Goal: Task Accomplishment & Management: Manage account settings

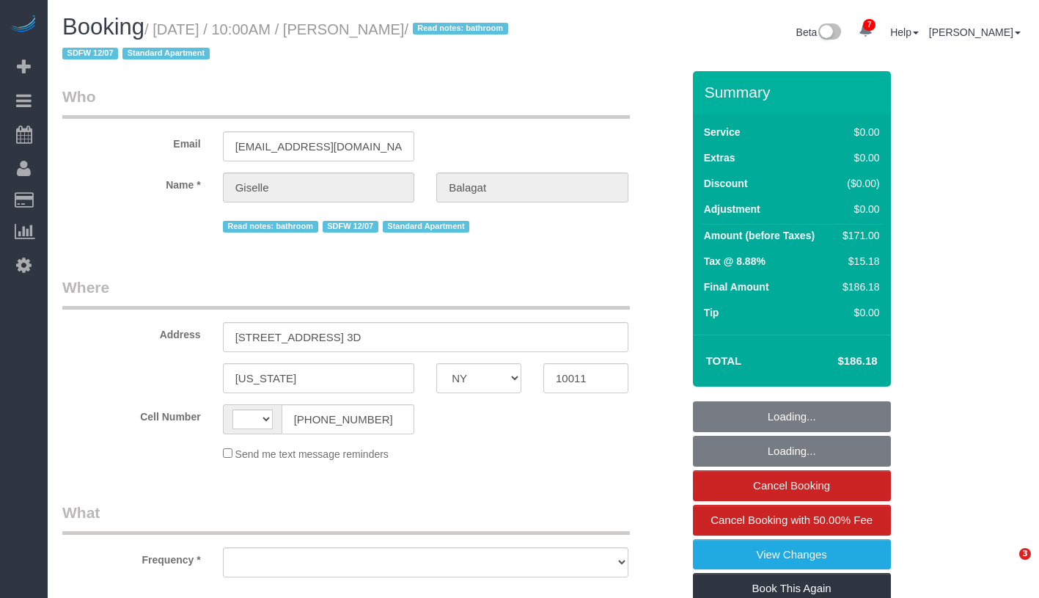
select select "NY"
select select "string:US"
select select "object:676"
select select "number:58"
select select "number:90"
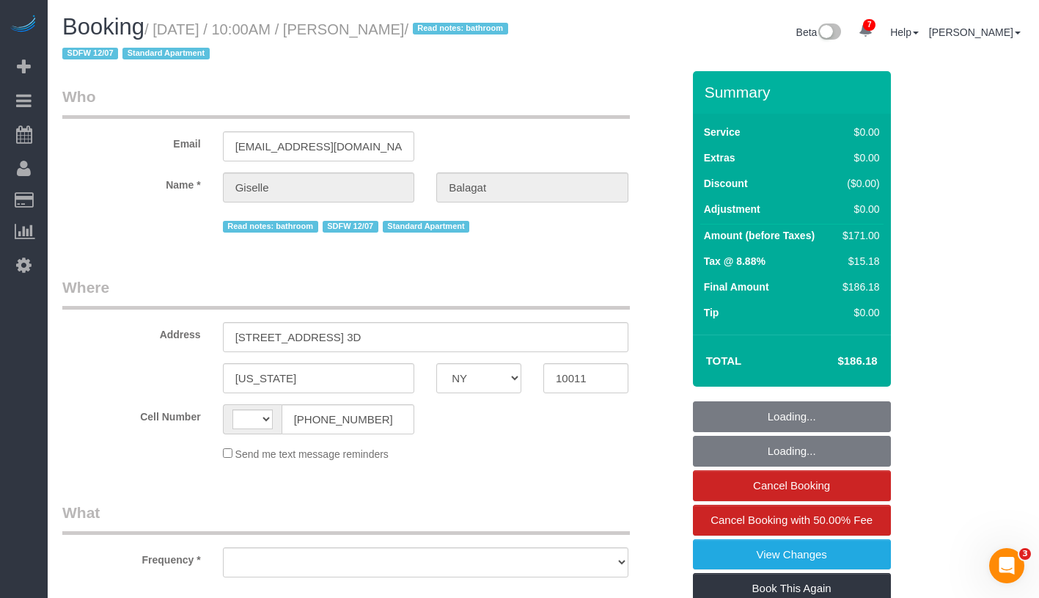
select select "number:15"
select select "number:6"
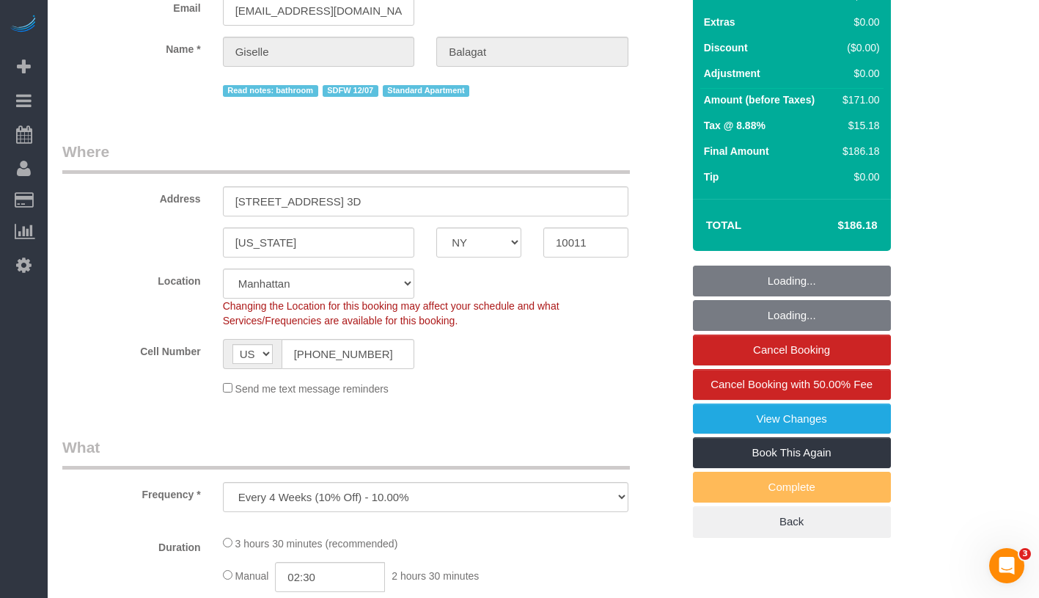
select select "object:850"
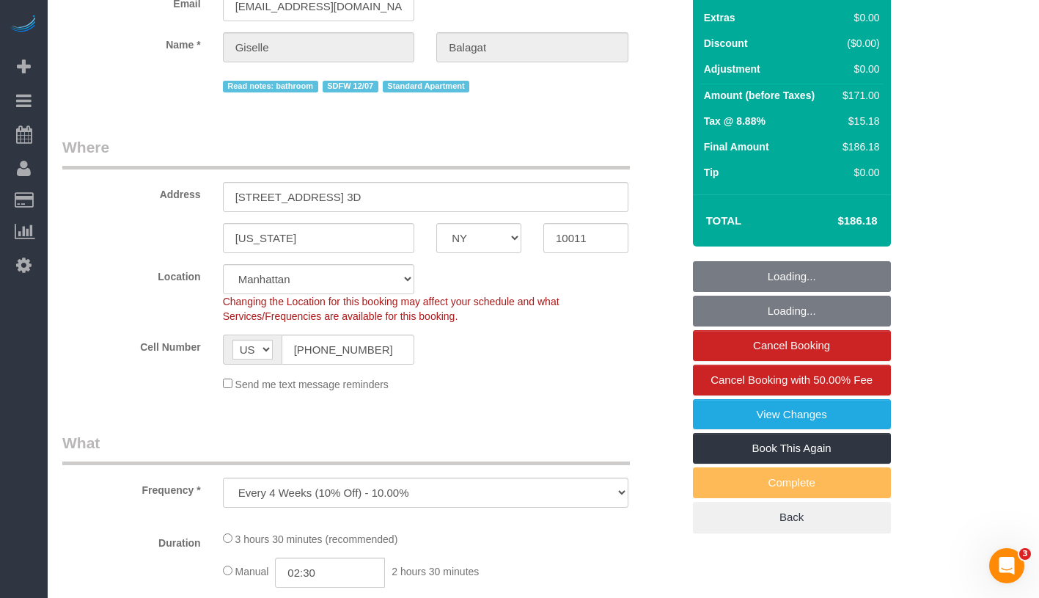
select select "string:stripe-pm_1QTFDb4VGloSiKo7CCm6MjgG"
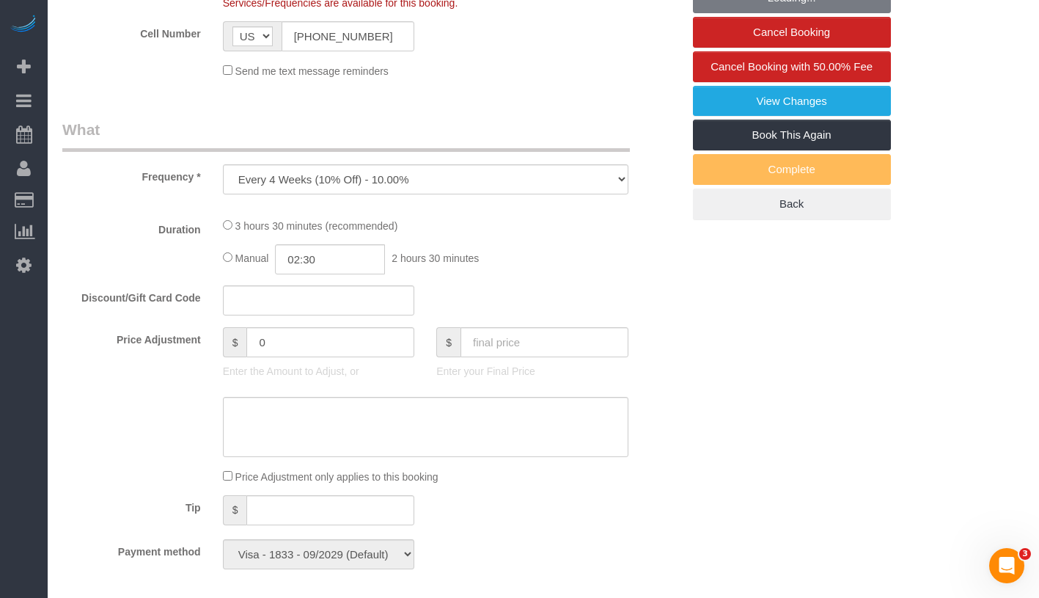
select select "1"
select select "2"
select select "spot1"
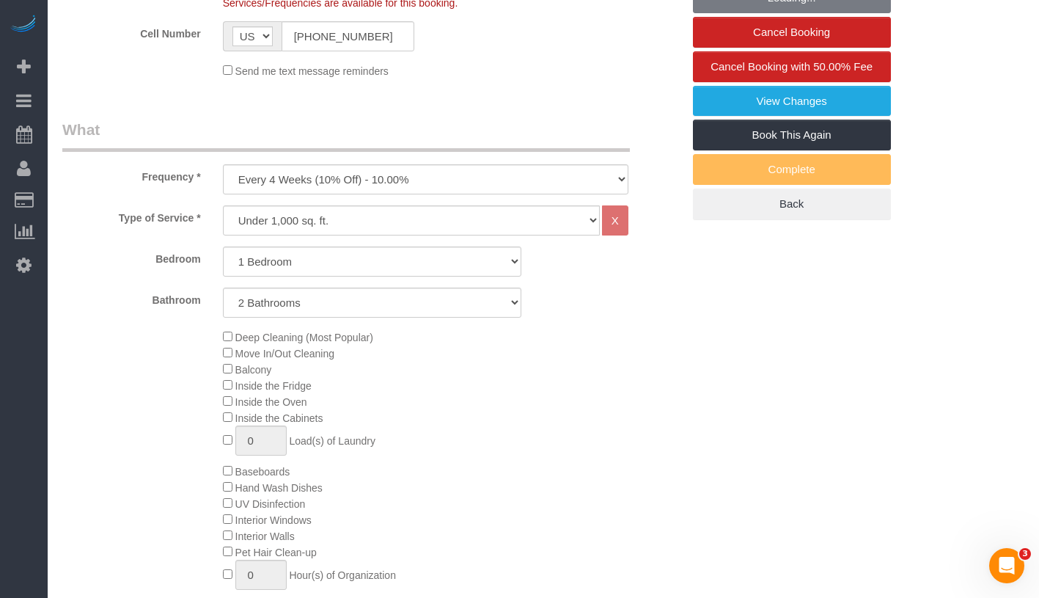
select select "1"
select select "2"
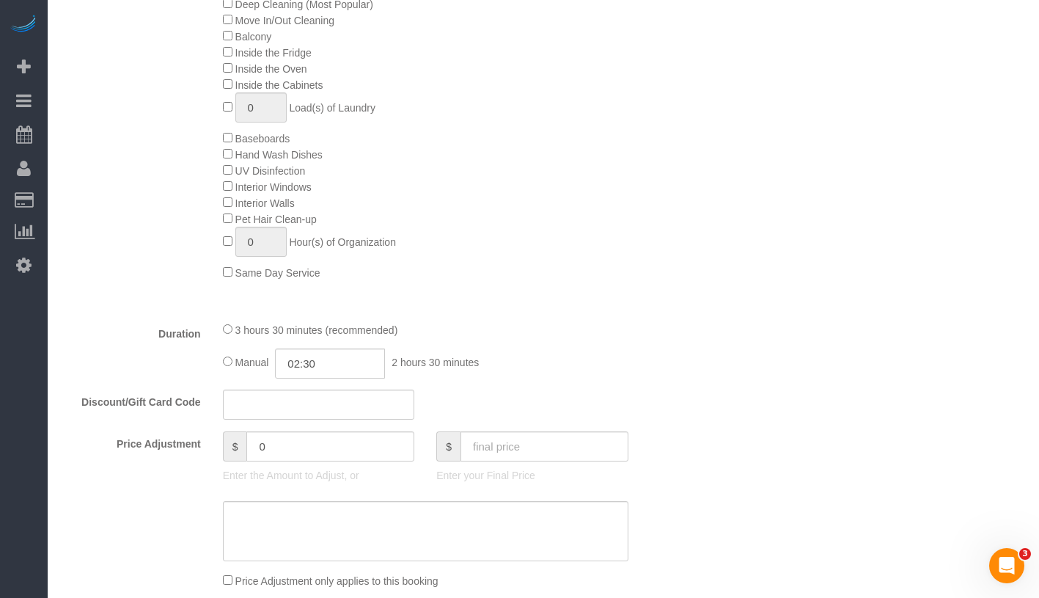
scroll to position [857, 0]
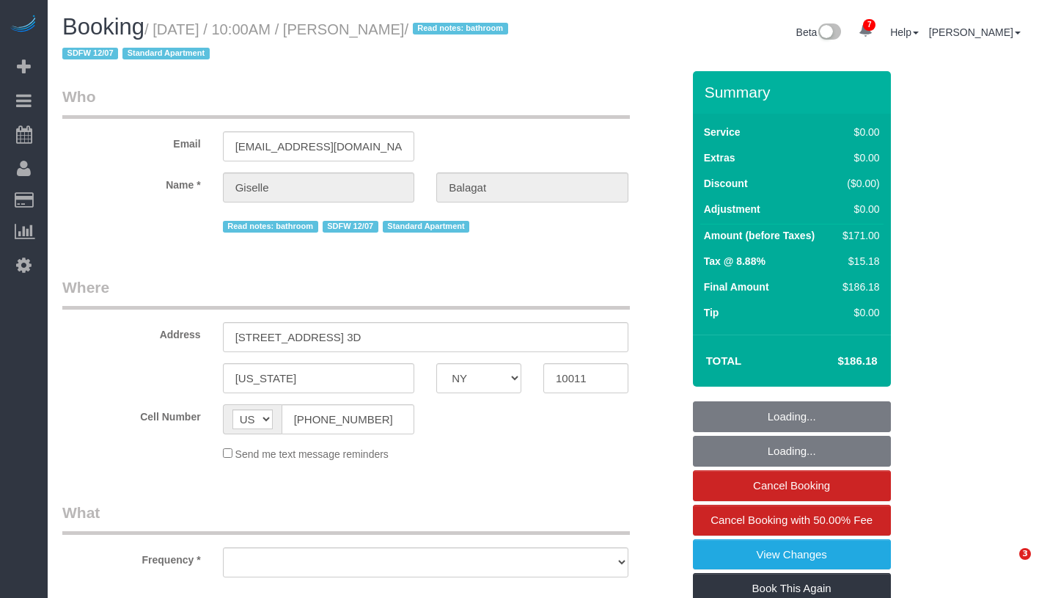
select select "NY"
select select "object:697"
select select "string:stripe-pm_1QTFDb4VGloSiKo7CCm6MjgG"
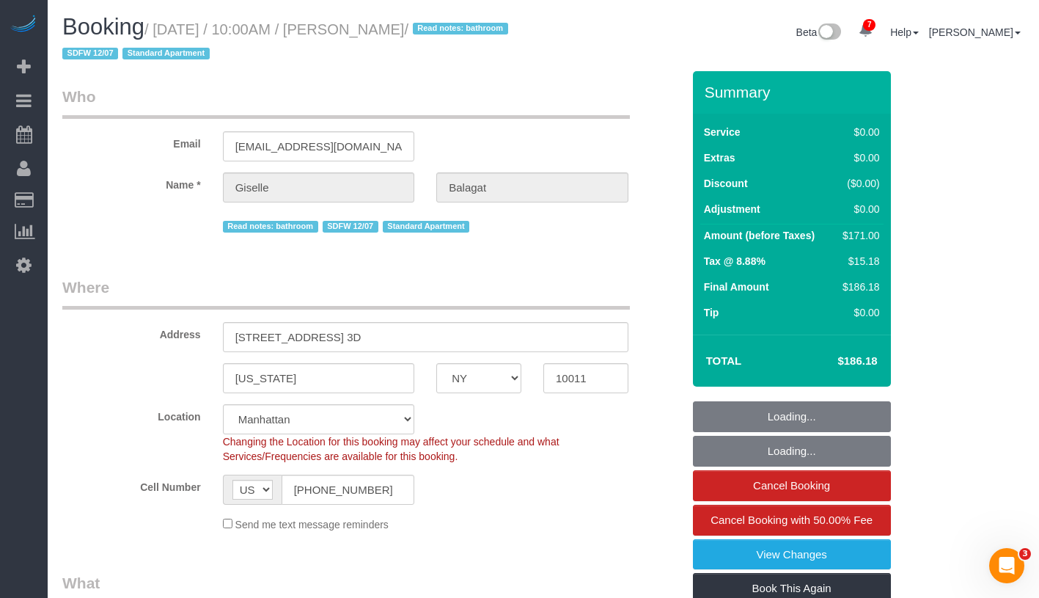
select select "object:804"
select select "1"
select select "2"
select select "spot1"
select select "number:58"
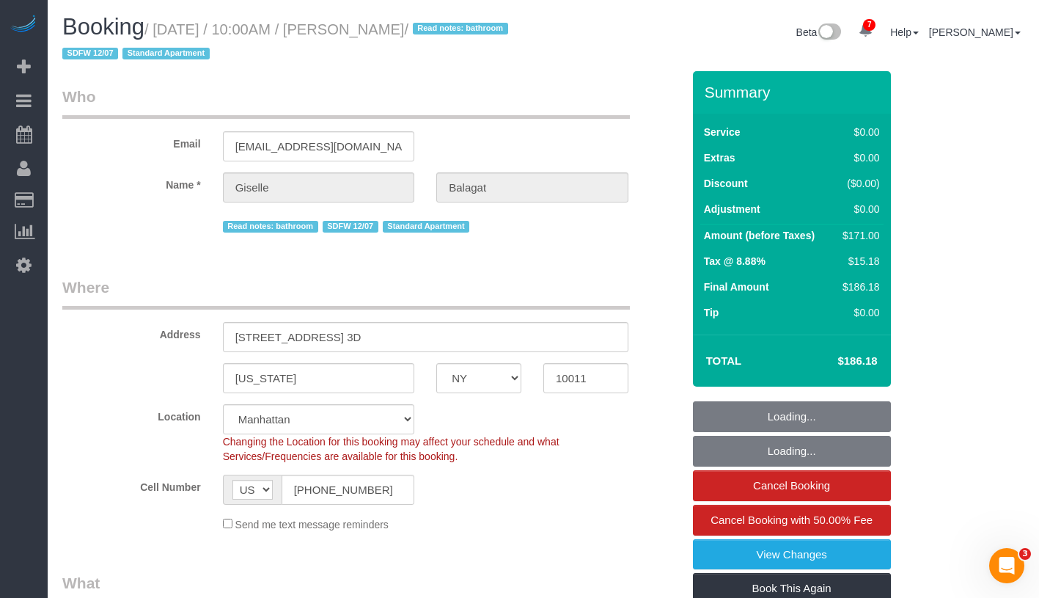
select select "number:90"
select select "number:15"
select select "number:6"
select select "1"
select select "2"
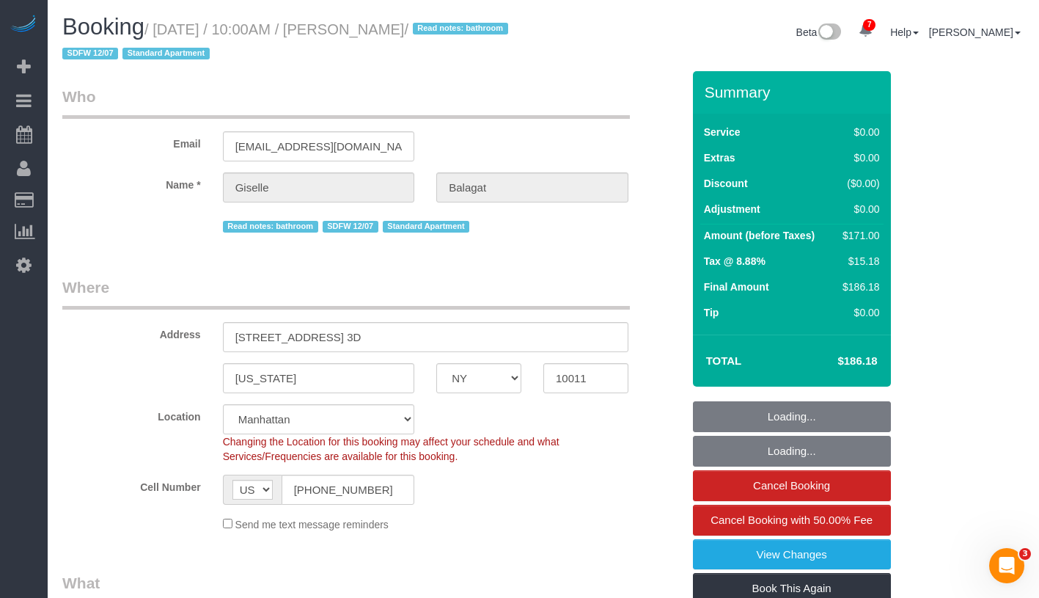
drag, startPoint x: 360, startPoint y: 30, endPoint x: 465, endPoint y: 34, distance: 105.0
click at [465, 34] on small "/ August 13, 2025 / 10:00AM / Giselle Balagat / Read notes: bathroom SDFW 12/07…" at bounding box center [287, 41] width 450 height 41
copy small "Giselle Balagat /"
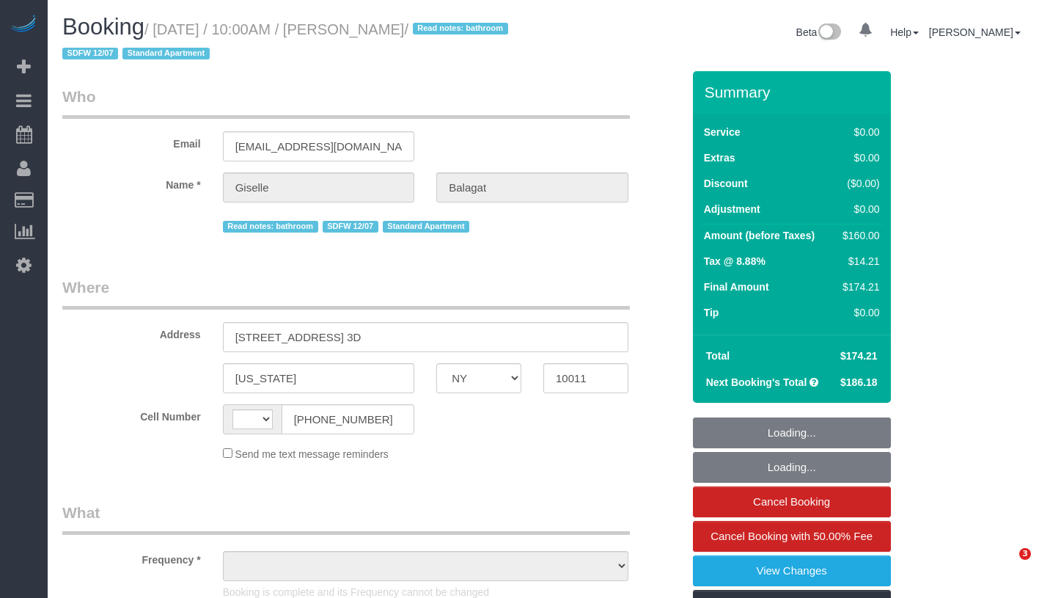
select select "NY"
select select "string:[GEOGRAPHIC_DATA]"
select select "number:58"
select select "number:90"
select select "number:15"
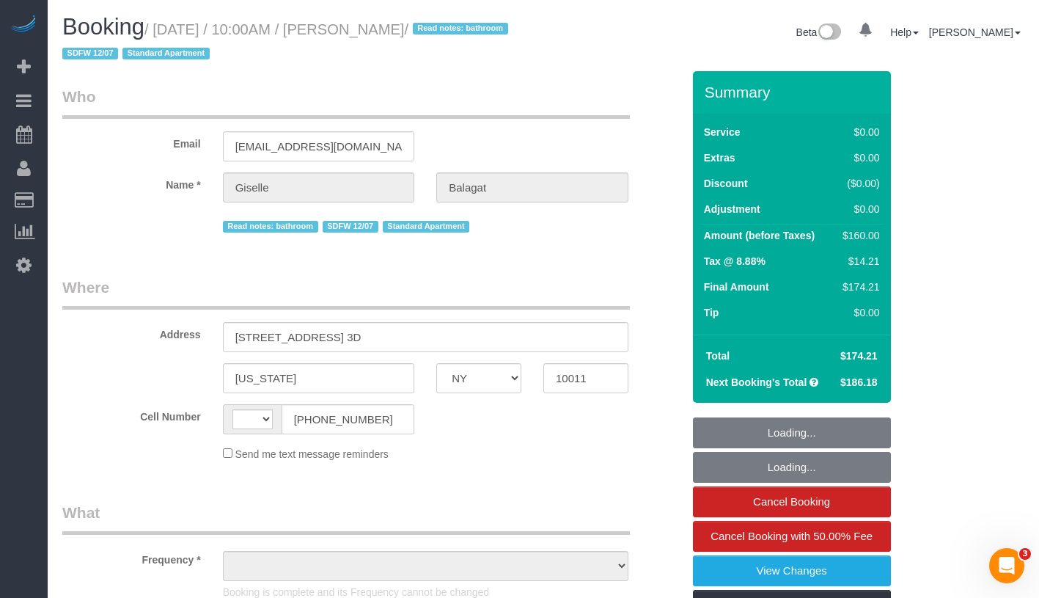
select select "number:6"
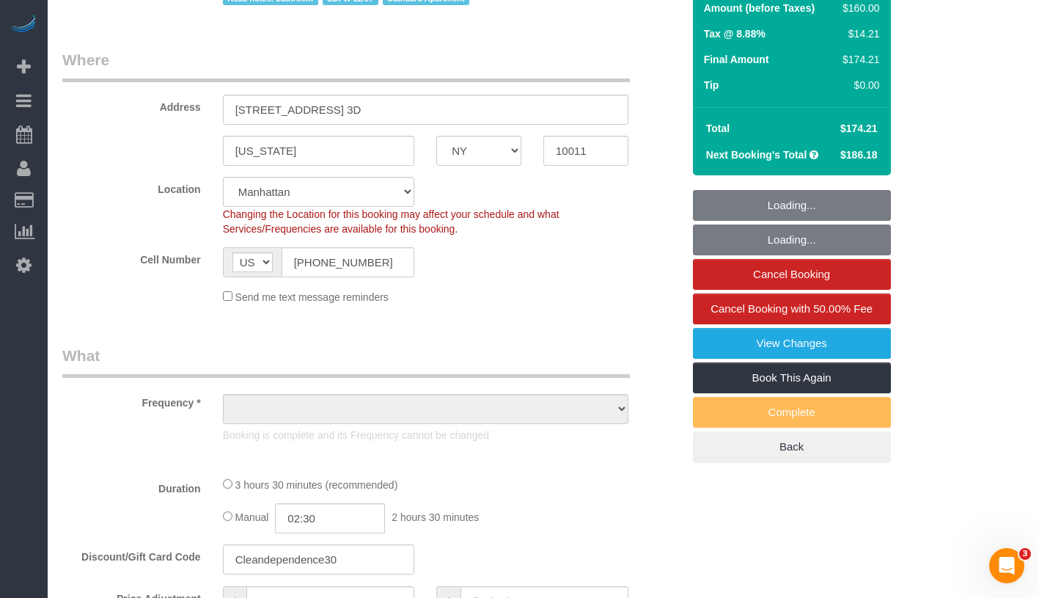
select select "object:953"
select select "1"
select select "2"
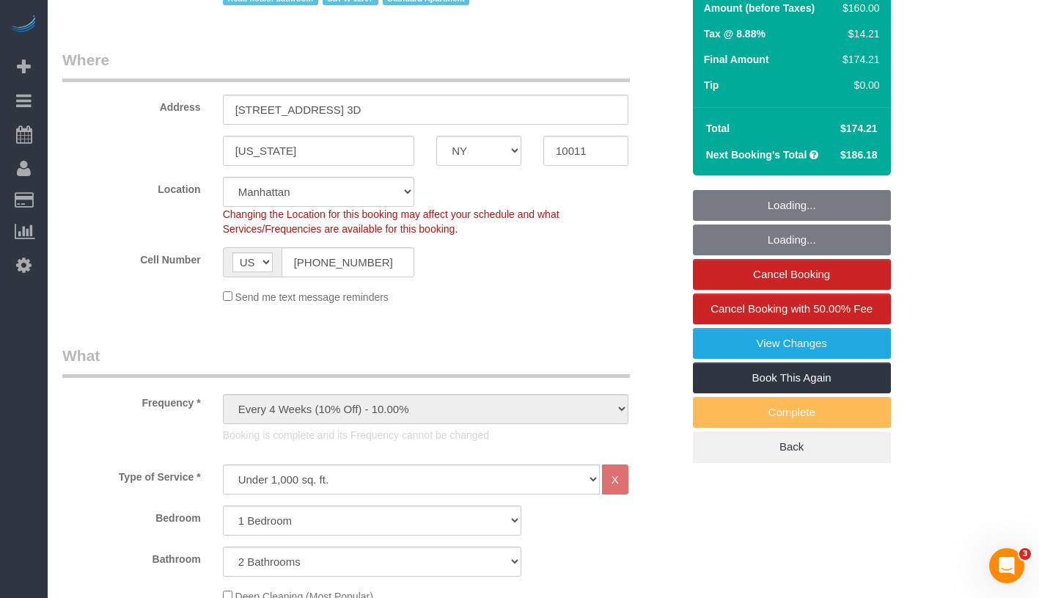
select select "spot1"
select select "object:1393"
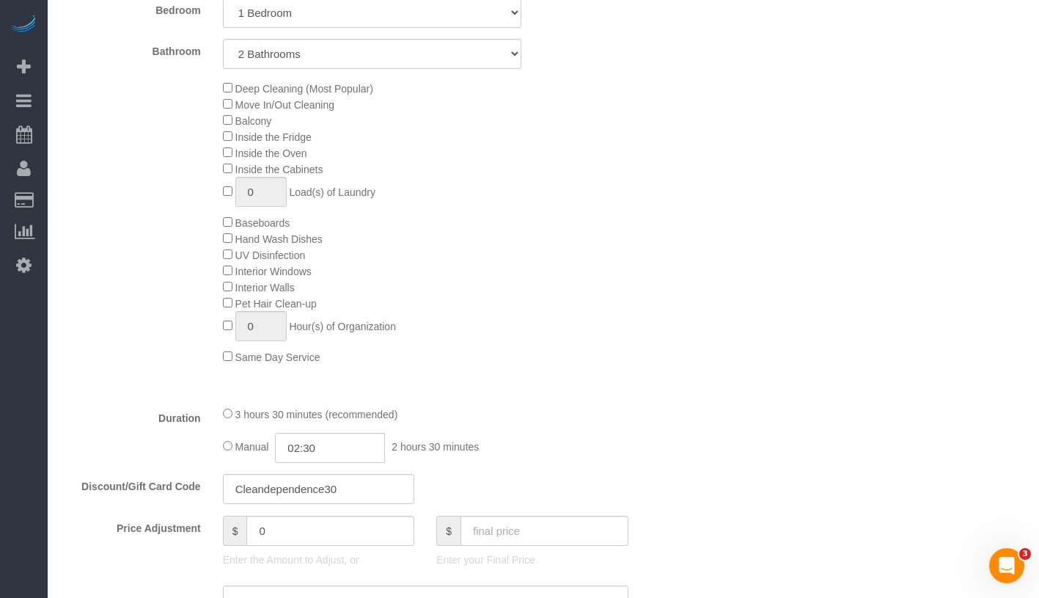
select select "string:stripe-pm_1QTFDb4VGloSiKo7CCm6MjgG"
select select "1"
select select "2"
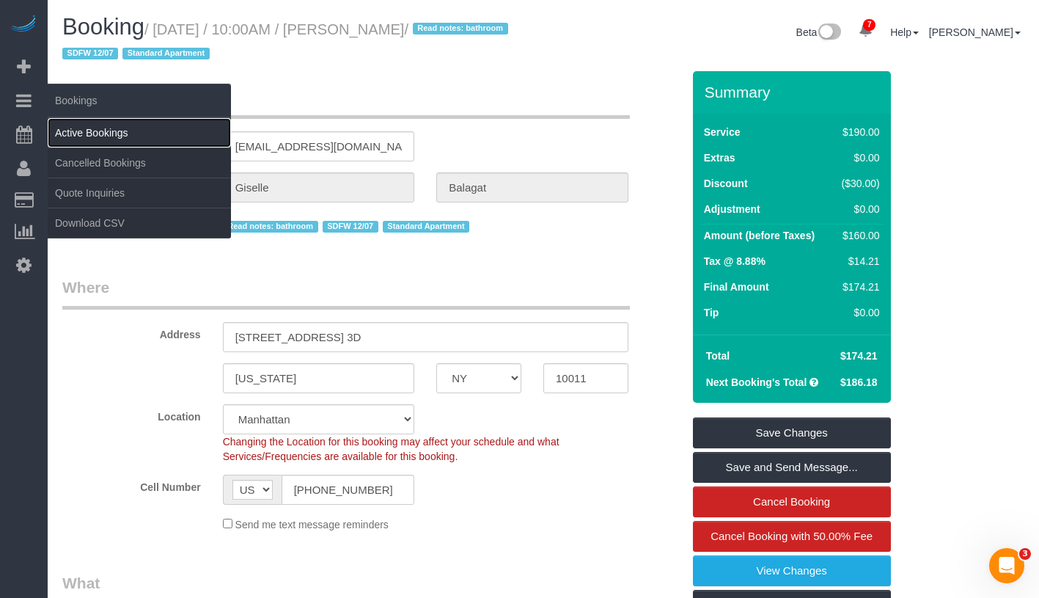
click at [108, 130] on link "Active Bookings" at bounding box center [139, 132] width 183 height 29
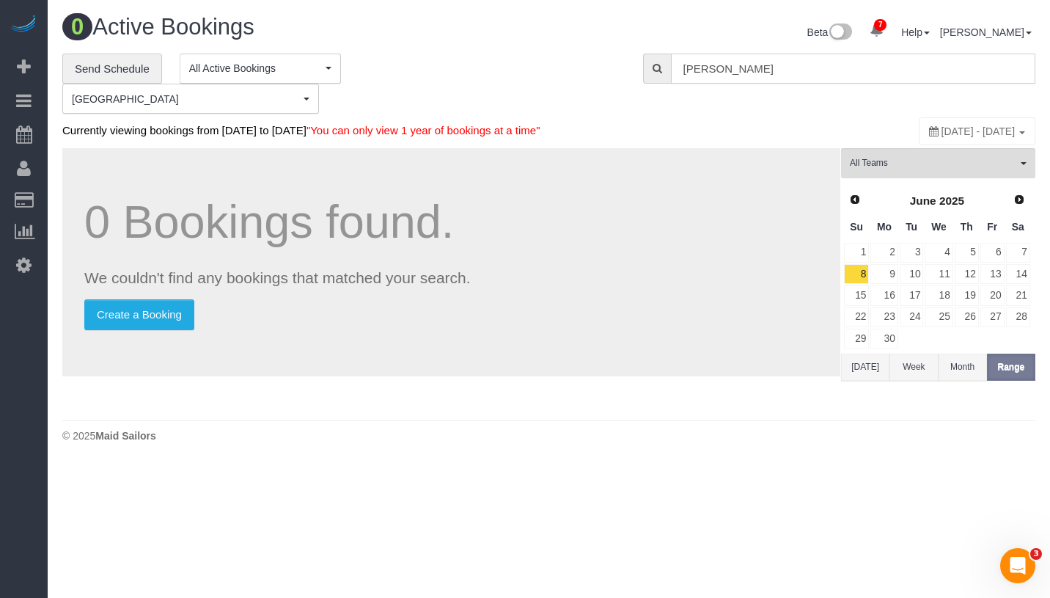
click at [776, 71] on input "Blaine Bentsen" at bounding box center [853, 69] width 364 height 30
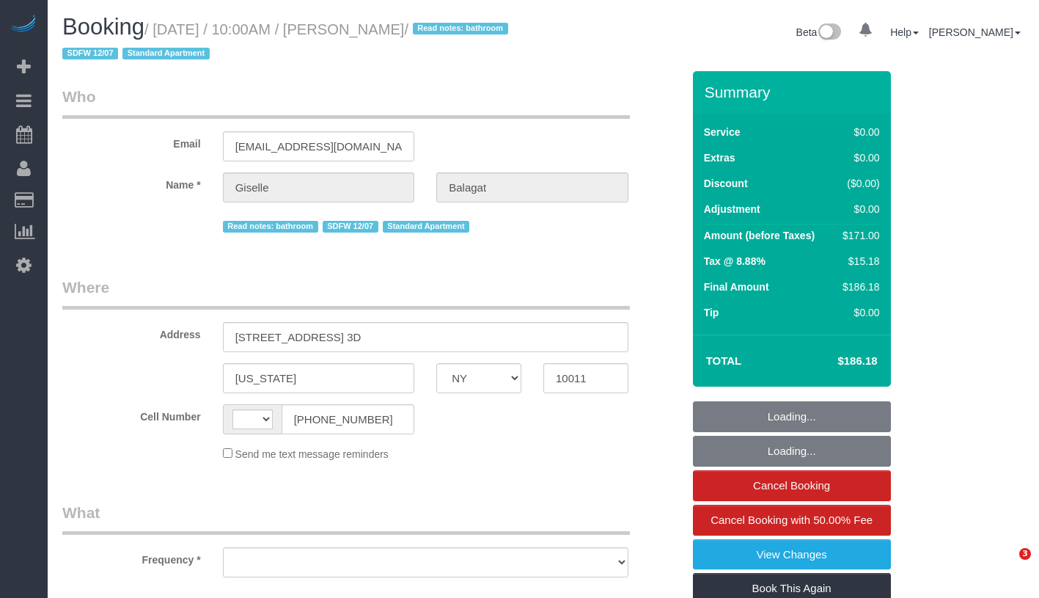
select select "NY"
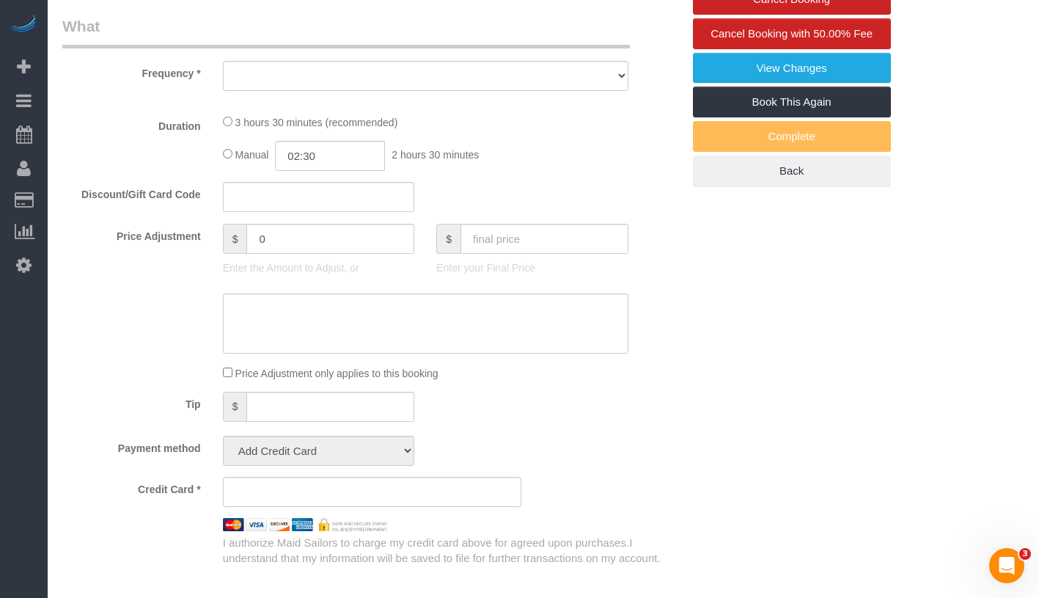
select select "string:[GEOGRAPHIC_DATA]"
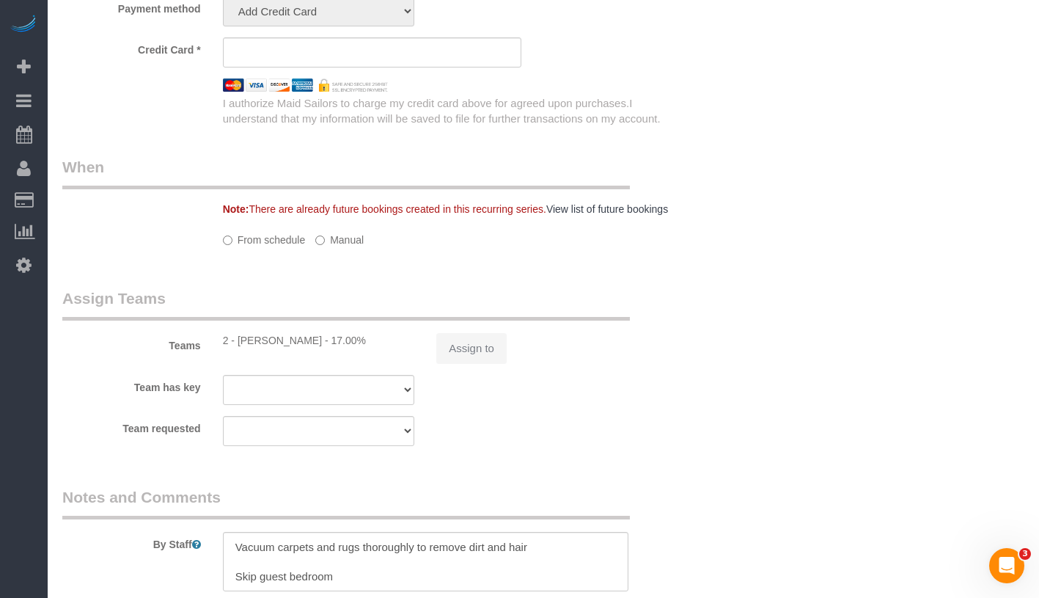
select select "string:stripe-pm_1QTFDb4VGloSiKo7CCm6MjgG"
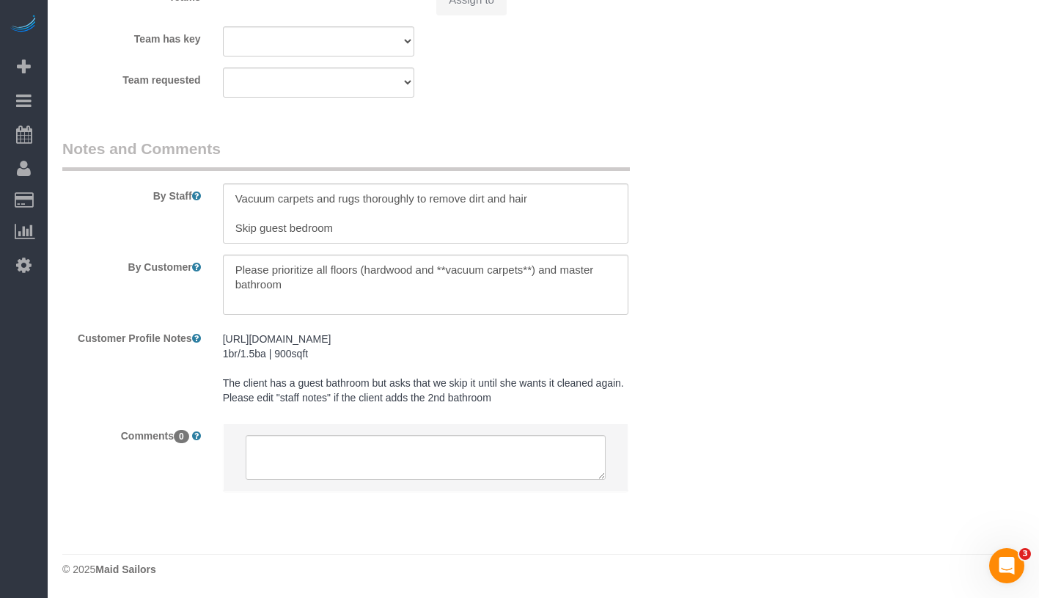
select select "object:701"
select select "spot1"
select select "number:58"
select select "number:90"
select select "number:15"
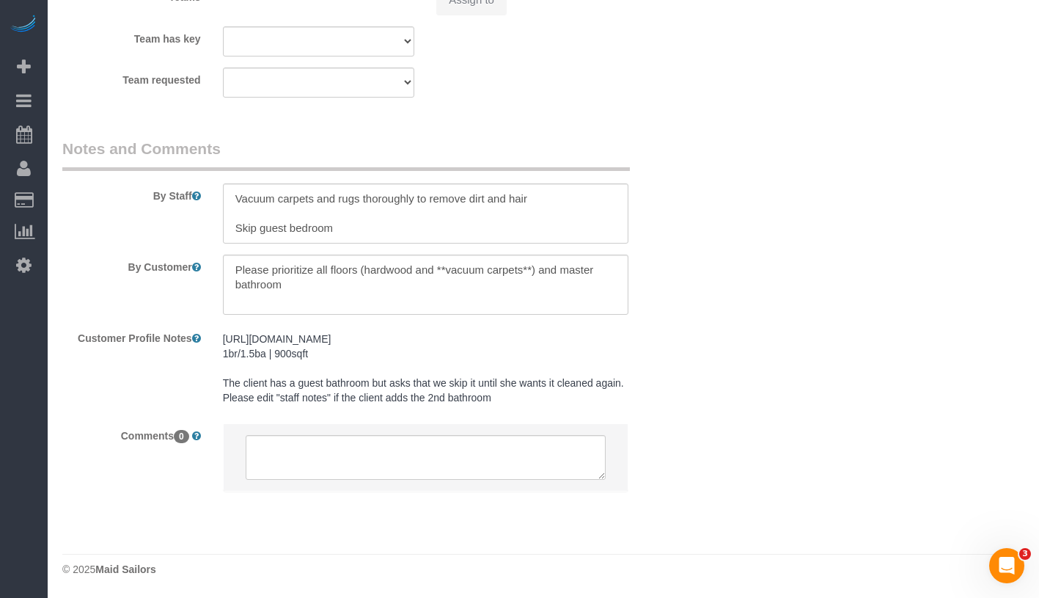
select select "number:6"
select select "object:1380"
select select "1"
select select "2"
select select "1"
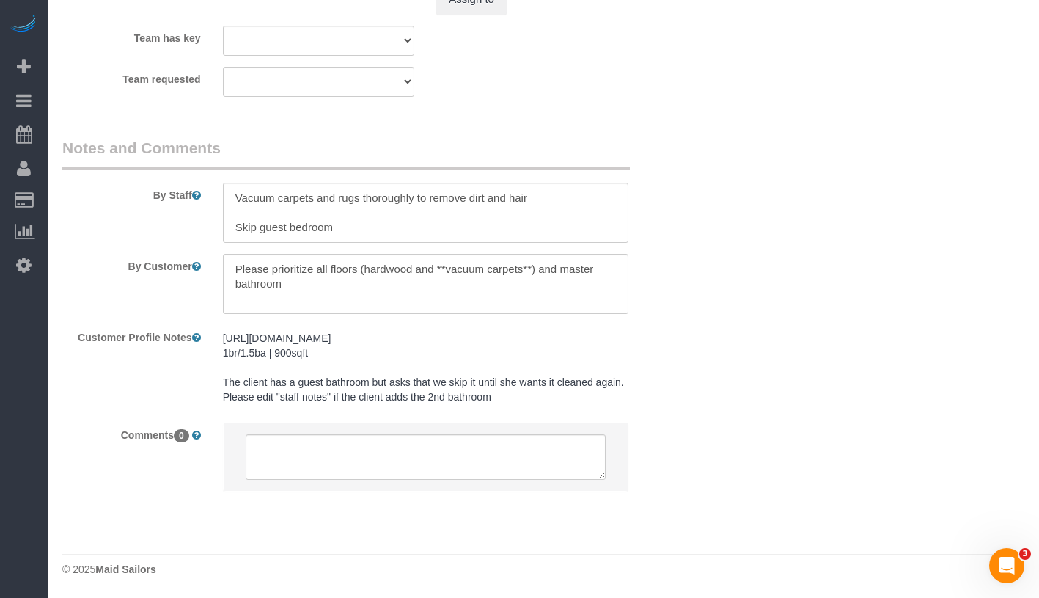
select select "2"
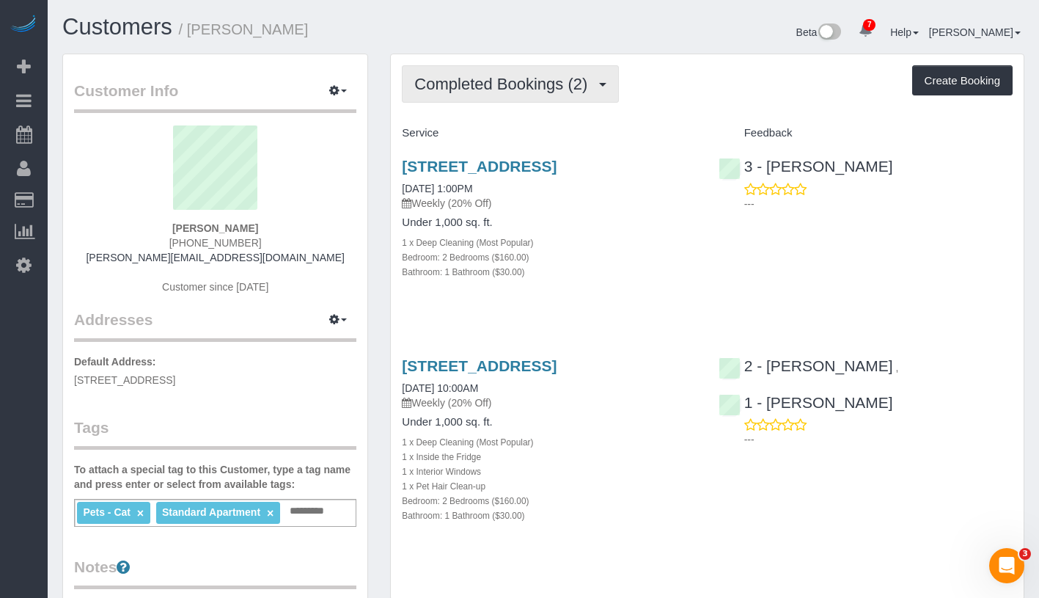
click at [557, 93] on button "Completed Bookings (2)" at bounding box center [510, 83] width 217 height 37
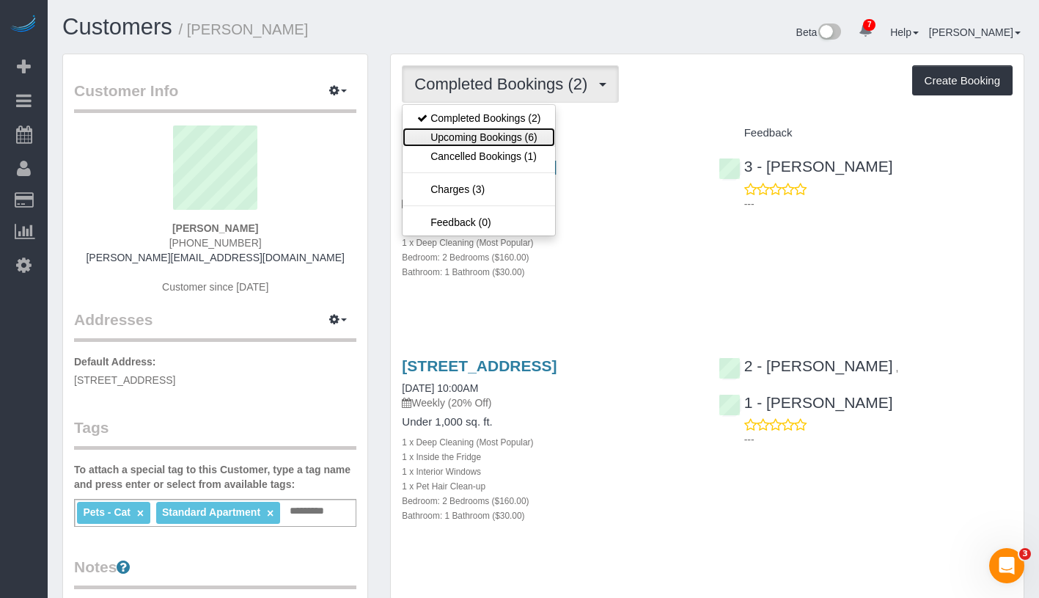
click at [535, 129] on link "Upcoming Bookings (6)" at bounding box center [479, 137] width 153 height 19
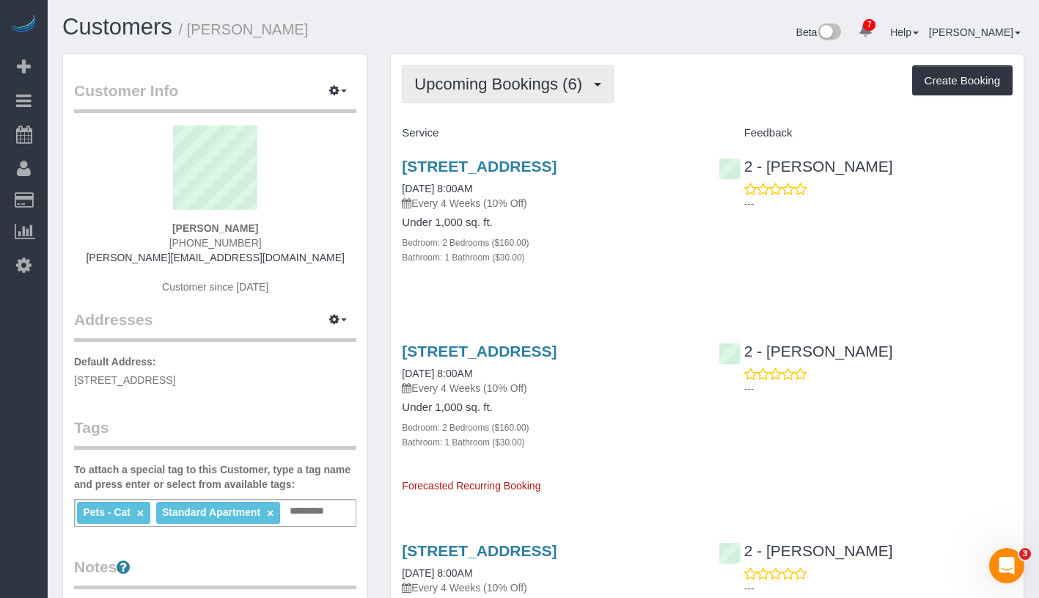
click at [496, 102] on button "Upcoming Bookings (6)" at bounding box center [508, 83] width 212 height 37
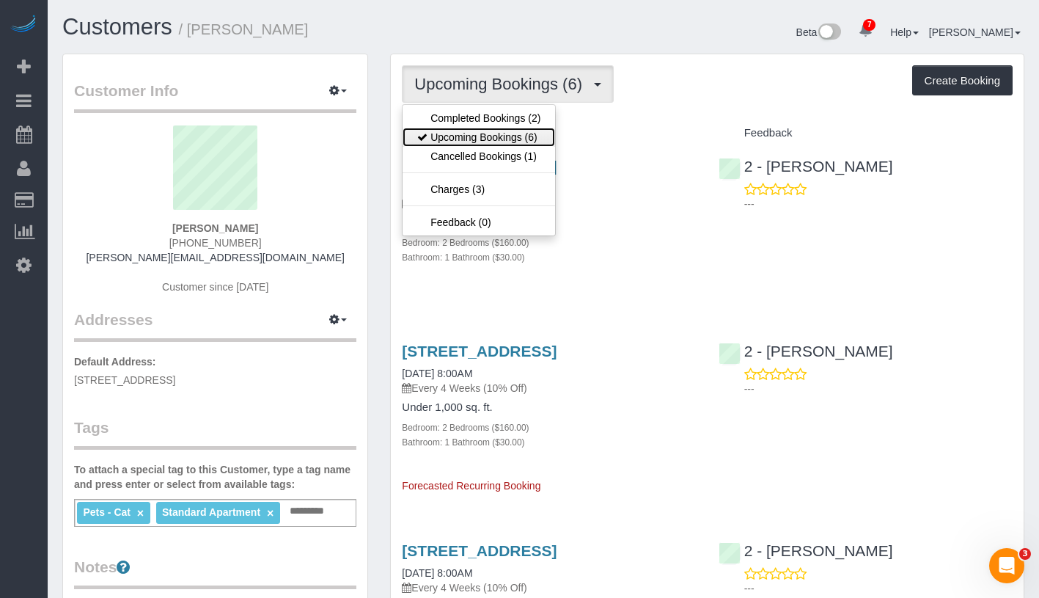
click at [496, 128] on link "Upcoming Bookings (6)" at bounding box center [479, 137] width 153 height 19
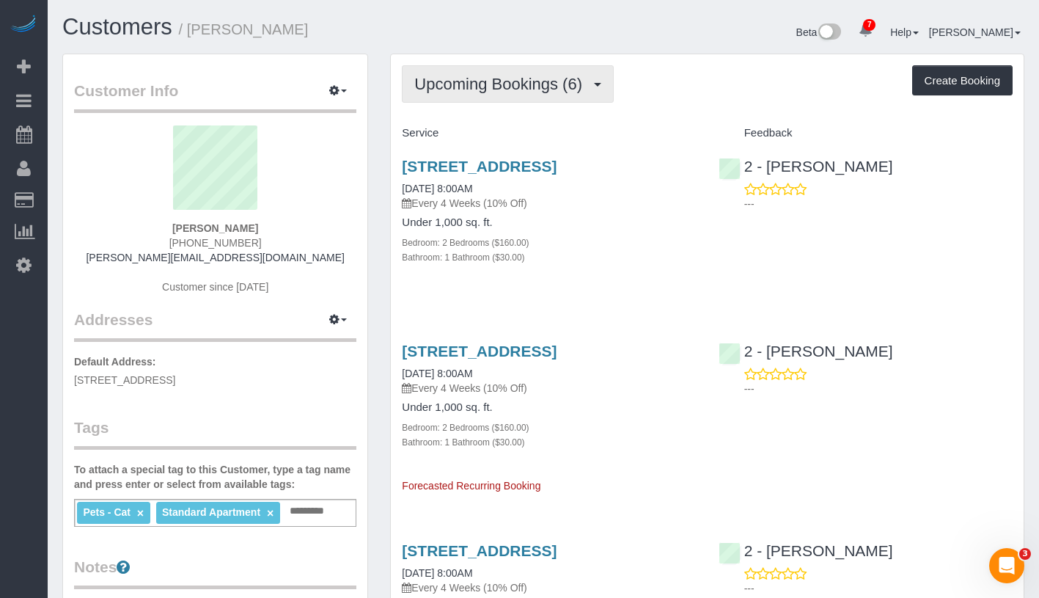
click at [505, 82] on span "Upcoming Bookings (6)" at bounding box center [501, 84] width 175 height 18
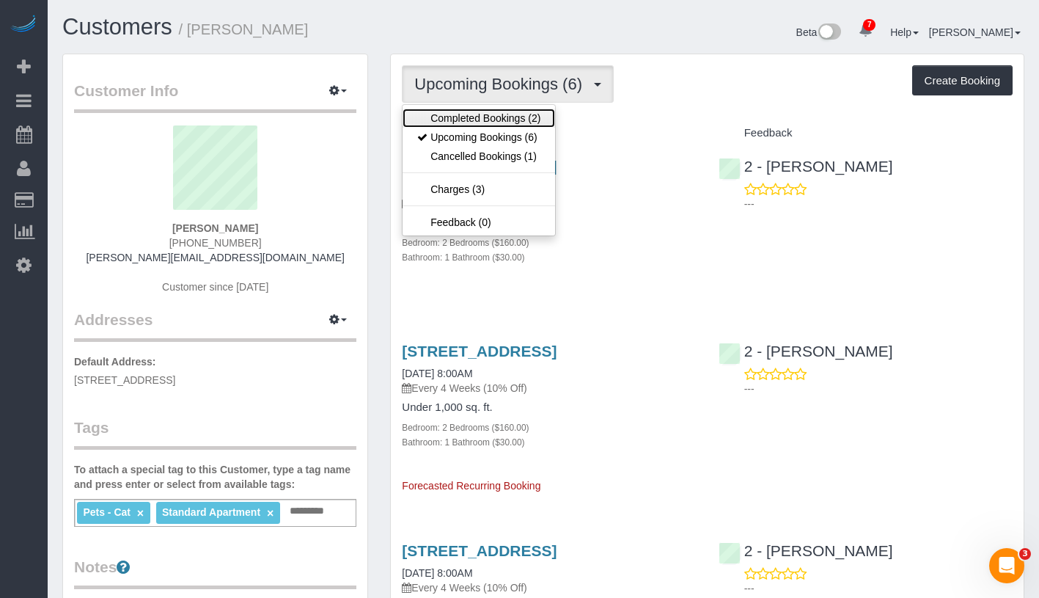
click at [493, 114] on link "Completed Bookings (2)" at bounding box center [479, 118] width 153 height 19
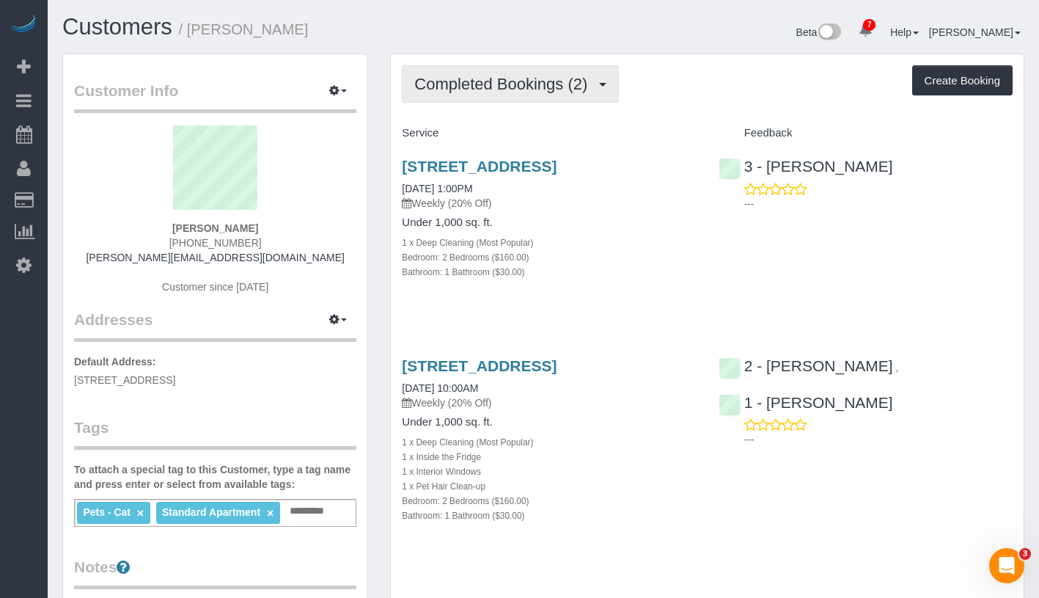
click at [506, 78] on span "Completed Bookings (2)" at bounding box center [504, 84] width 180 height 18
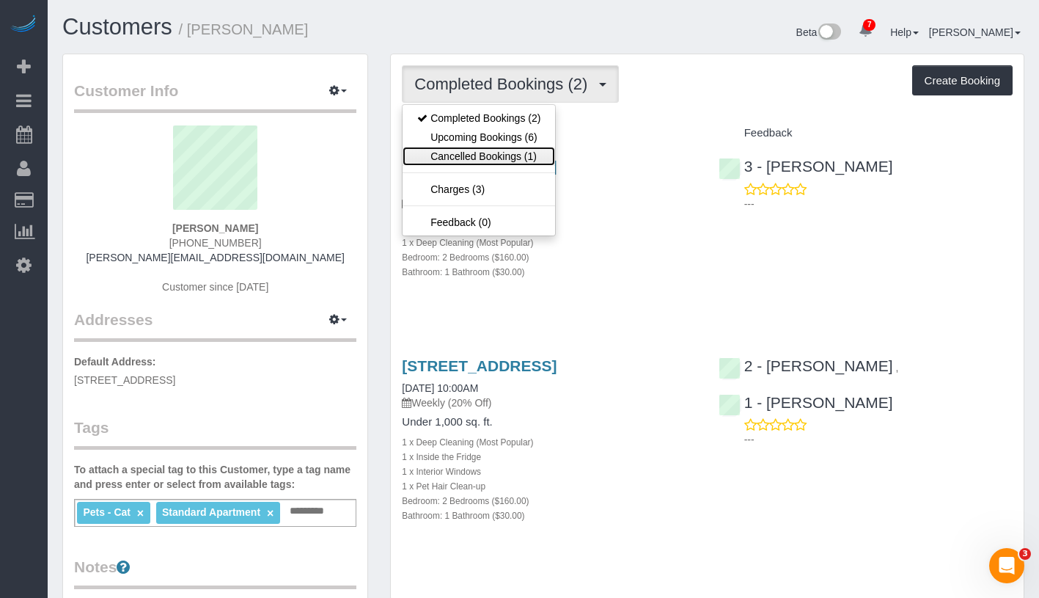
click at [488, 147] on link "Cancelled Bookings (1)" at bounding box center [479, 156] width 153 height 19
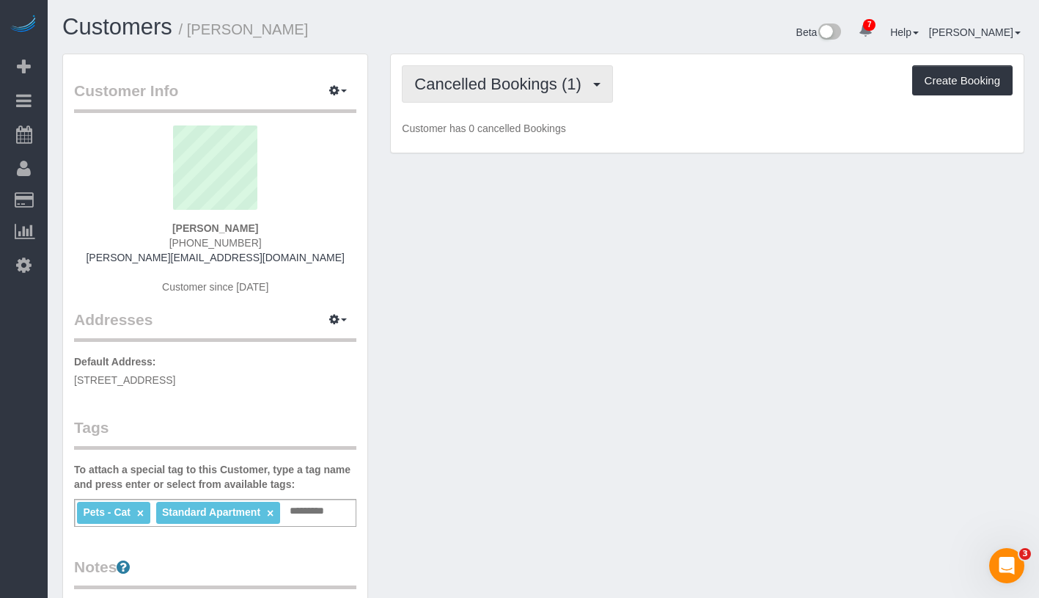
click at [518, 95] on button "Cancelled Bookings (1)" at bounding box center [507, 83] width 211 height 37
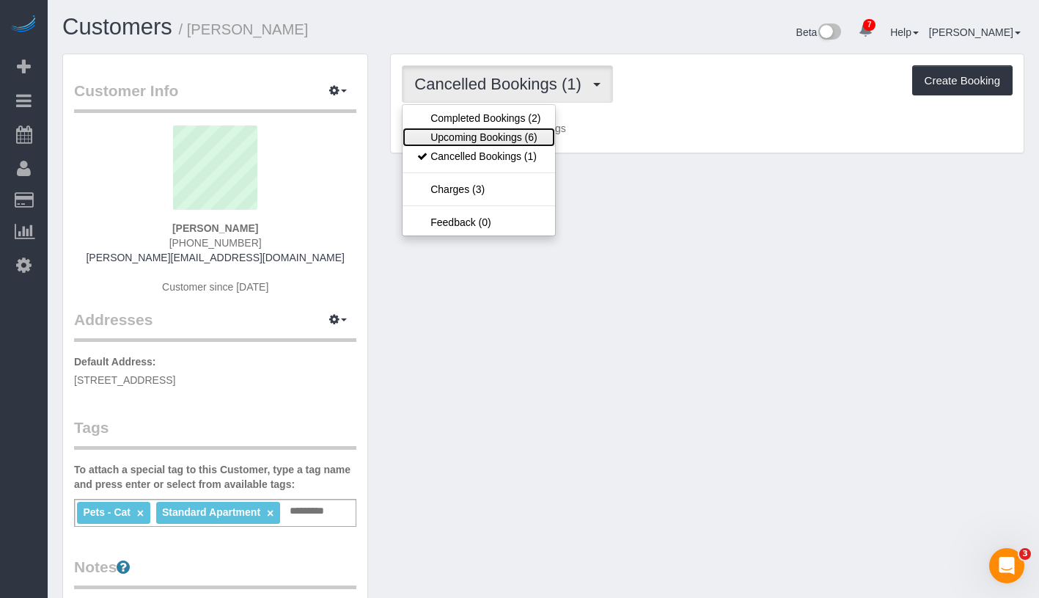
click at [510, 133] on link "Upcoming Bookings (6)" at bounding box center [479, 137] width 153 height 19
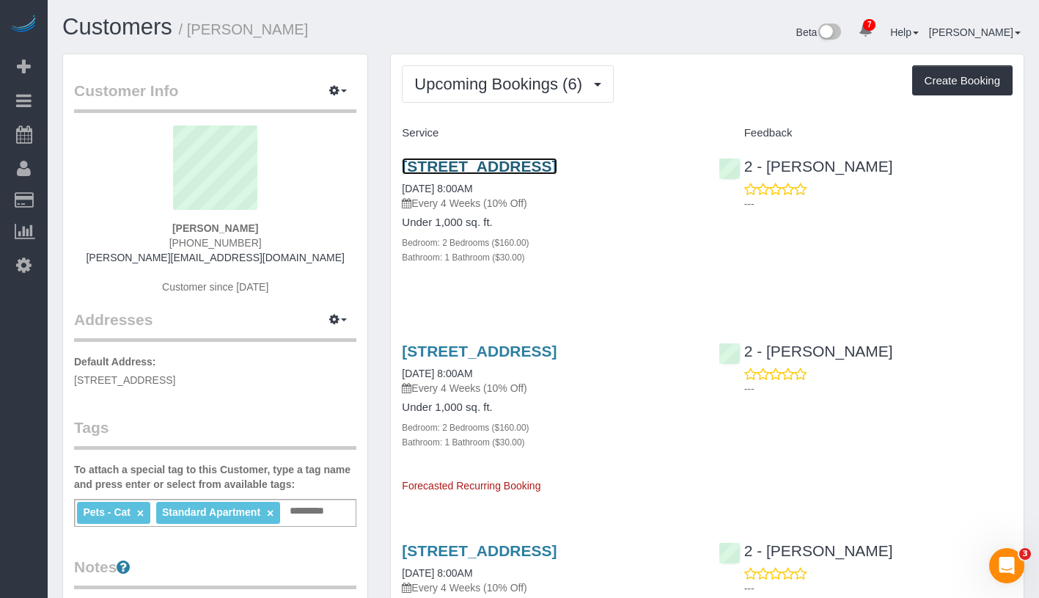
click at [533, 161] on link "246 Vanderbilt Ave, Apt. 6, Brooklyn, NY 11205" at bounding box center [479, 166] width 155 height 17
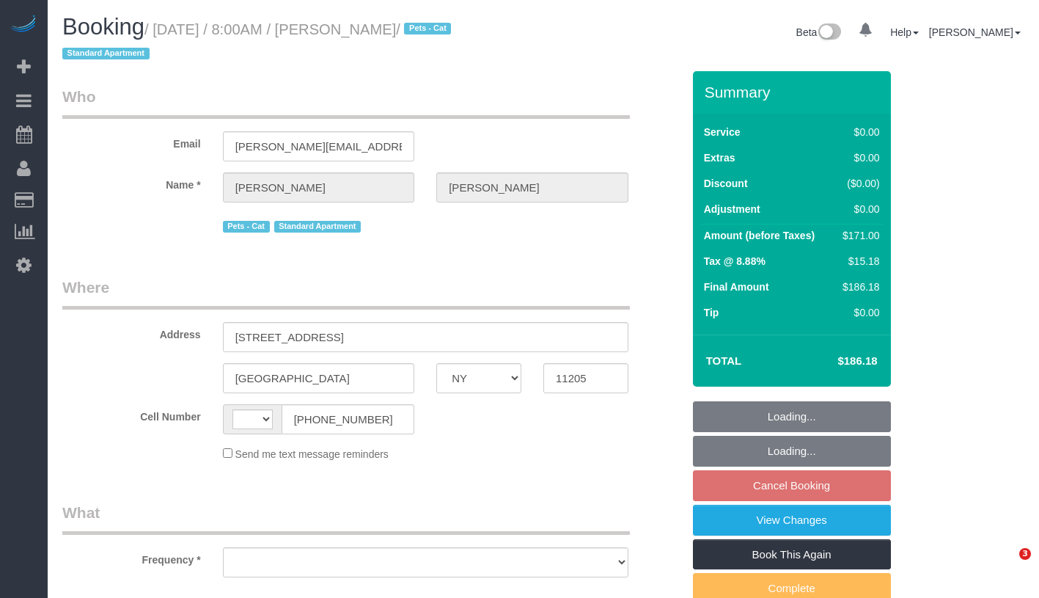
select select "NY"
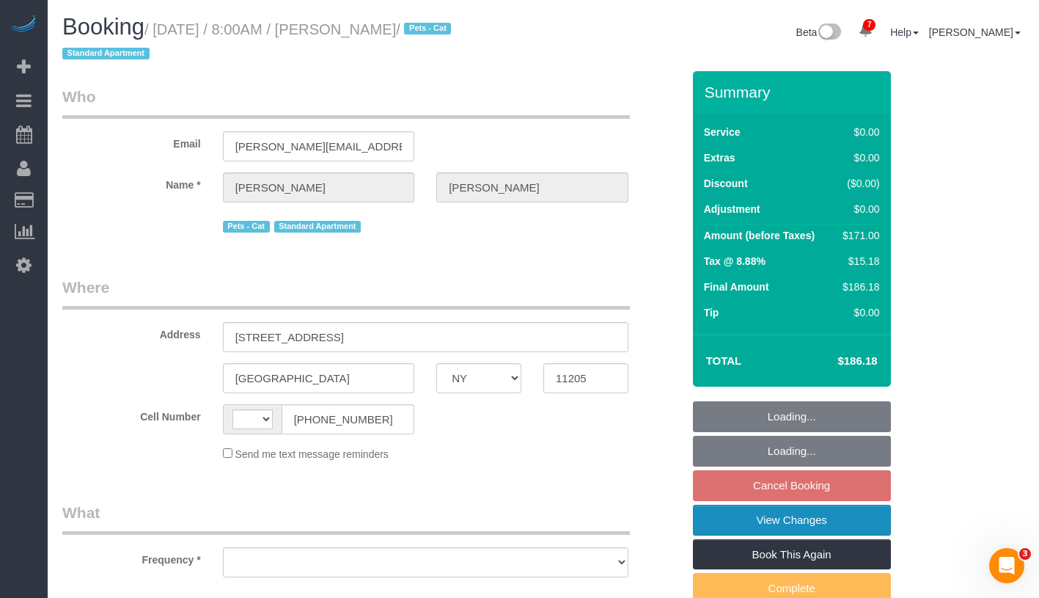
select select "string:[GEOGRAPHIC_DATA]"
select select "string:stripe-pm_1RLZ6z4VGloSiKo7JvZtBsVB"
select select "2"
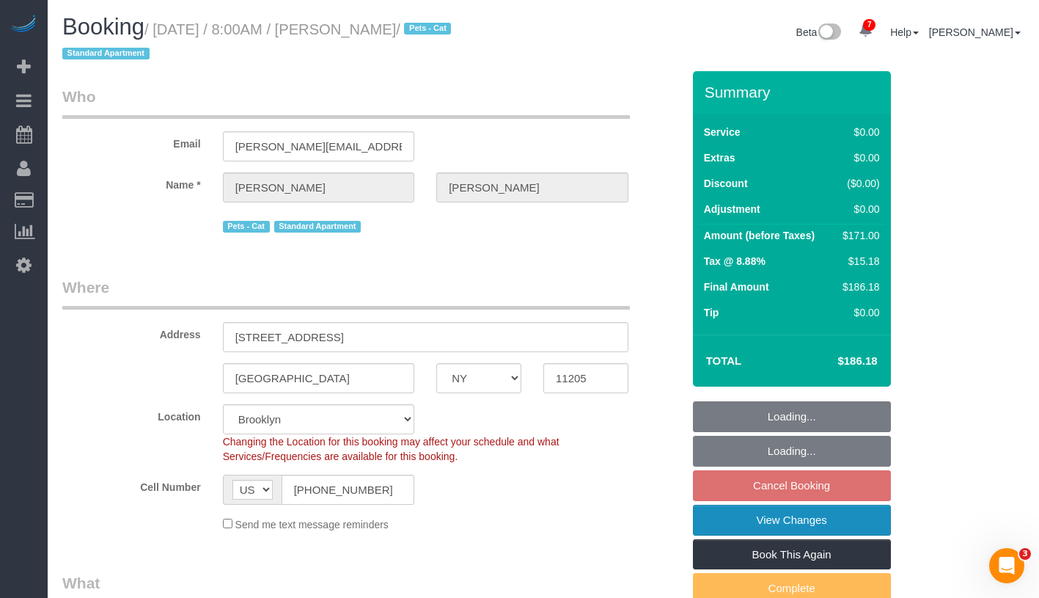
click at [859, 524] on link "View Changes" at bounding box center [792, 520] width 198 height 31
select select "object:1366"
select select "spot1"
select select "number:89"
select select "number:90"
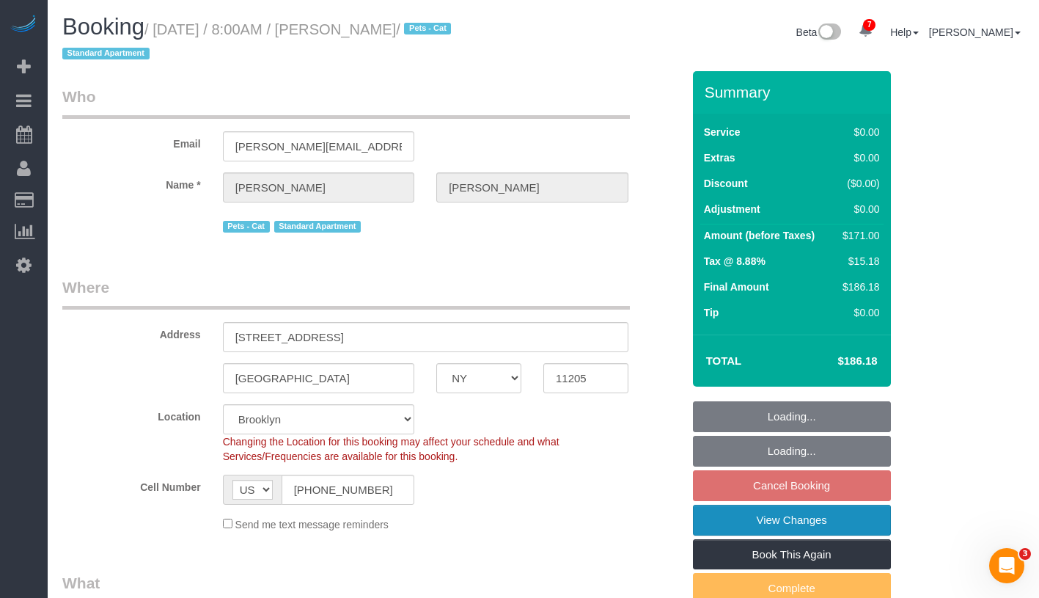
select select "number:14"
select select "number:5"
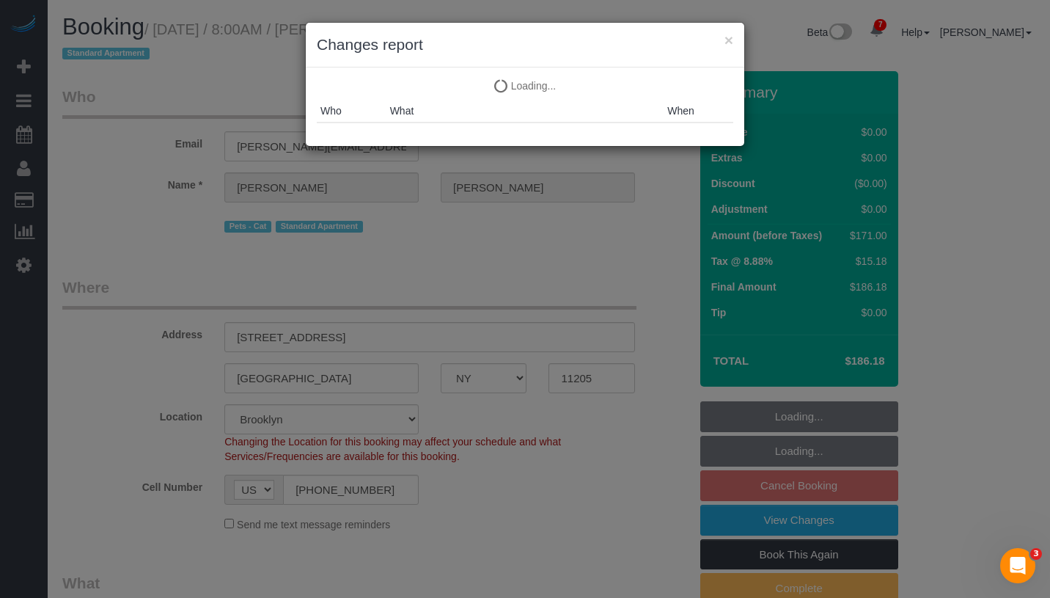
select select "2"
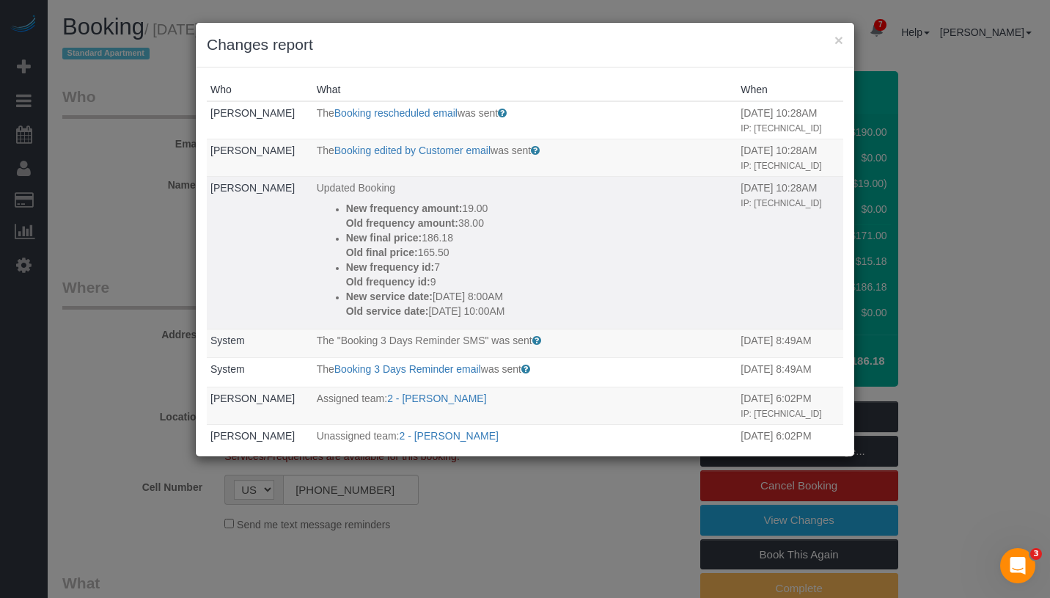
drag, startPoint x: 540, startPoint y: 307, endPoint x: 308, endPoint y: 191, distance: 258.7
click at [313, 191] on td "Updated Booking New frequency amount: 19.00 Old frequency amount: 38.00 New fin…" at bounding box center [525, 252] width 425 height 153
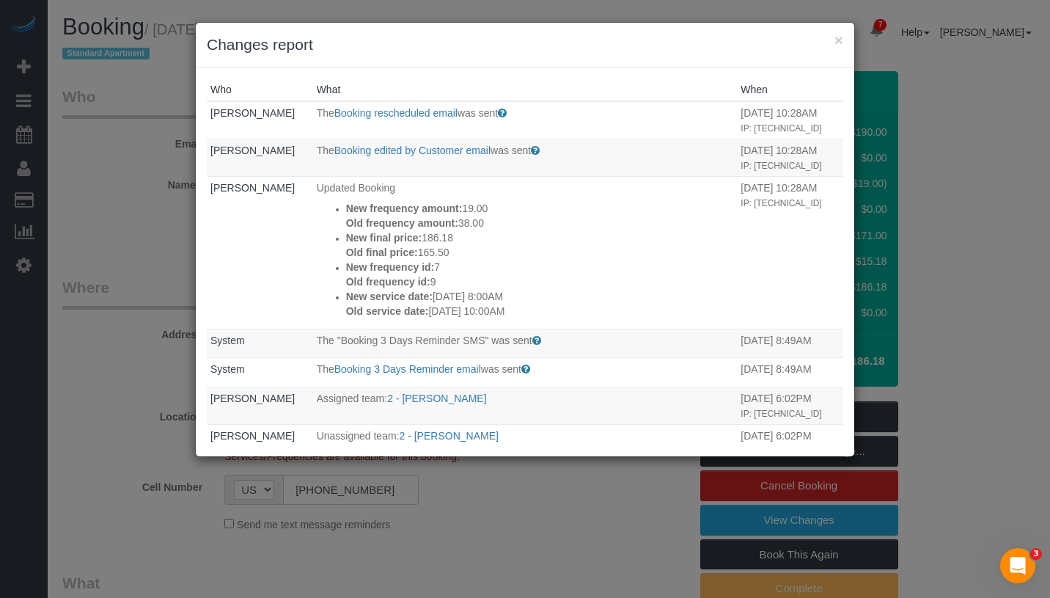
copy td "Updated Booking New frequency amount: 19.00 Old frequency amount: 38.00 New fin…"
click at [966, 62] on div "× Changes report Who What When Alec Cohen The Booking rescheduled email was sen…" at bounding box center [525, 299] width 1050 height 598
click at [840, 37] on button "×" at bounding box center [838, 39] width 9 height 15
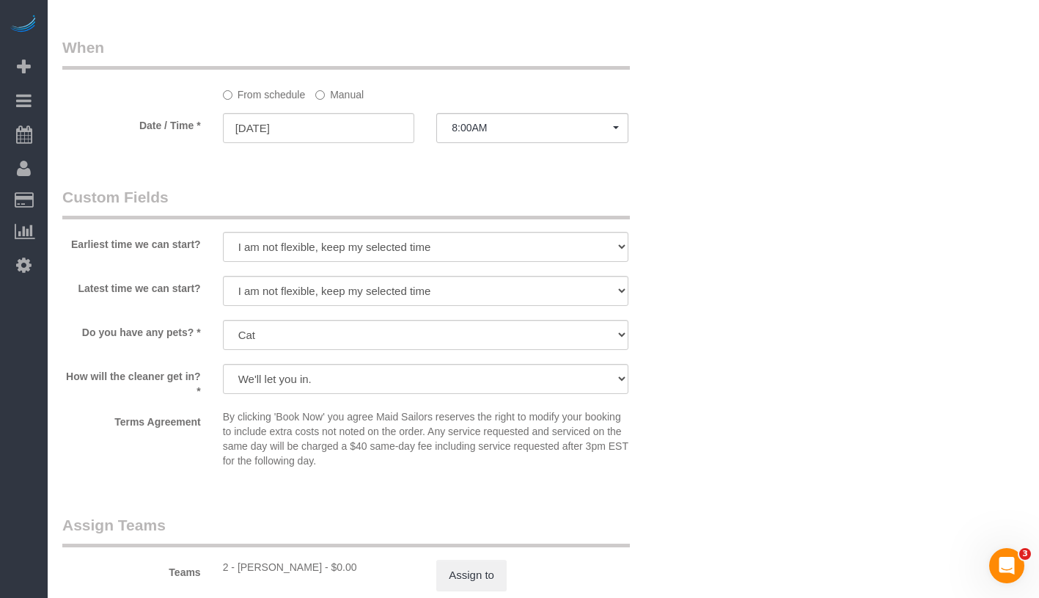
scroll to position [1670, 0]
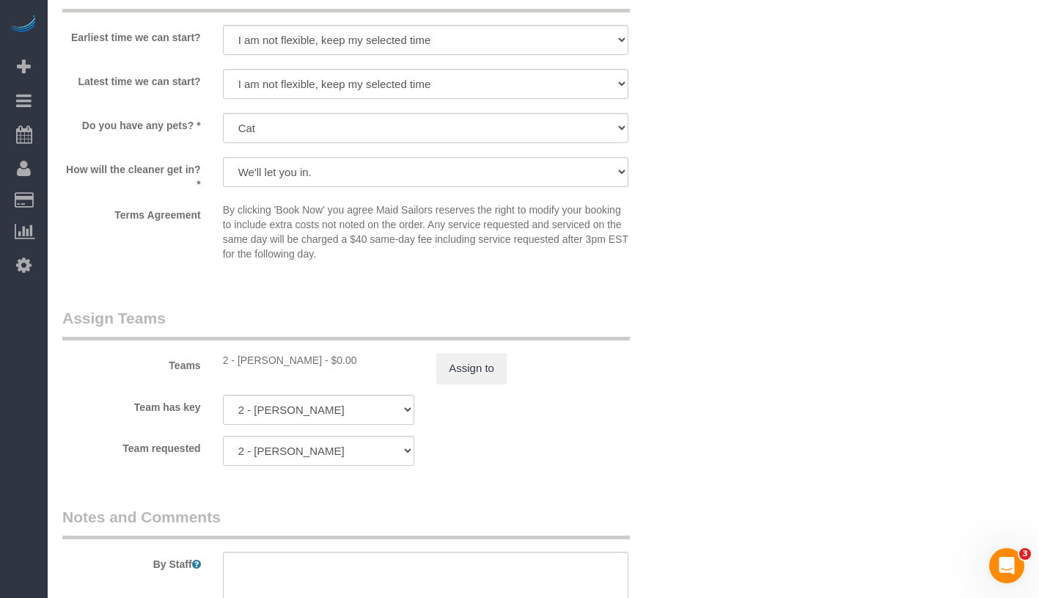
click at [478, 386] on sui-booking-teams "Teams 2 - Luis Maneiro - $0.00 Assign to Team has key 2 - Luis Maneiro 000- Don…" at bounding box center [372, 386] width 620 height 158
click at [483, 372] on button "Assign to" at bounding box center [471, 368] width 70 height 31
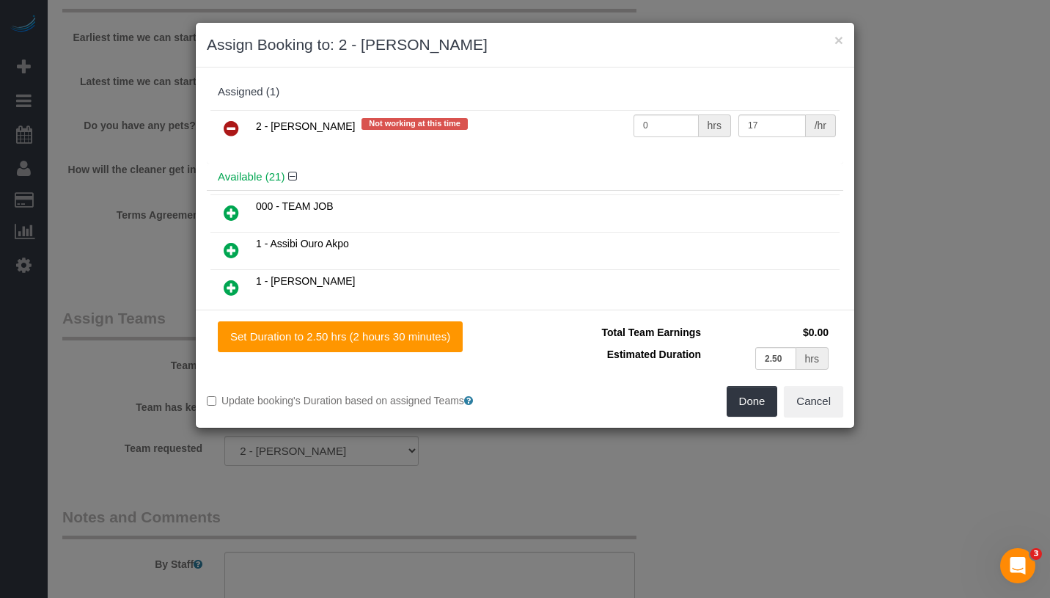
click at [231, 128] on icon at bounding box center [231, 129] width 15 height 18
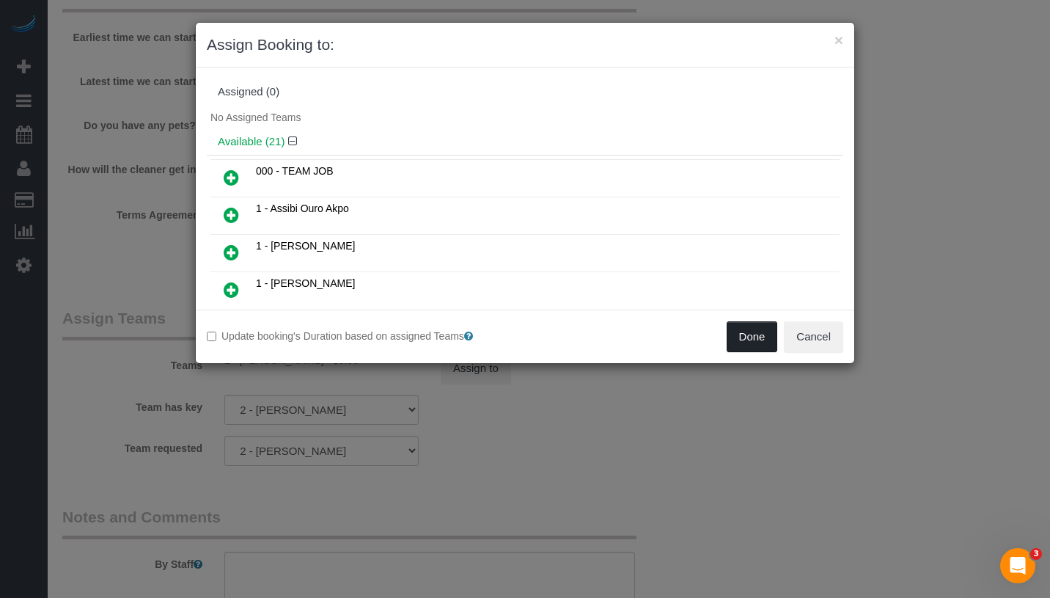
click at [759, 338] on button "Done" at bounding box center [752, 336] width 51 height 31
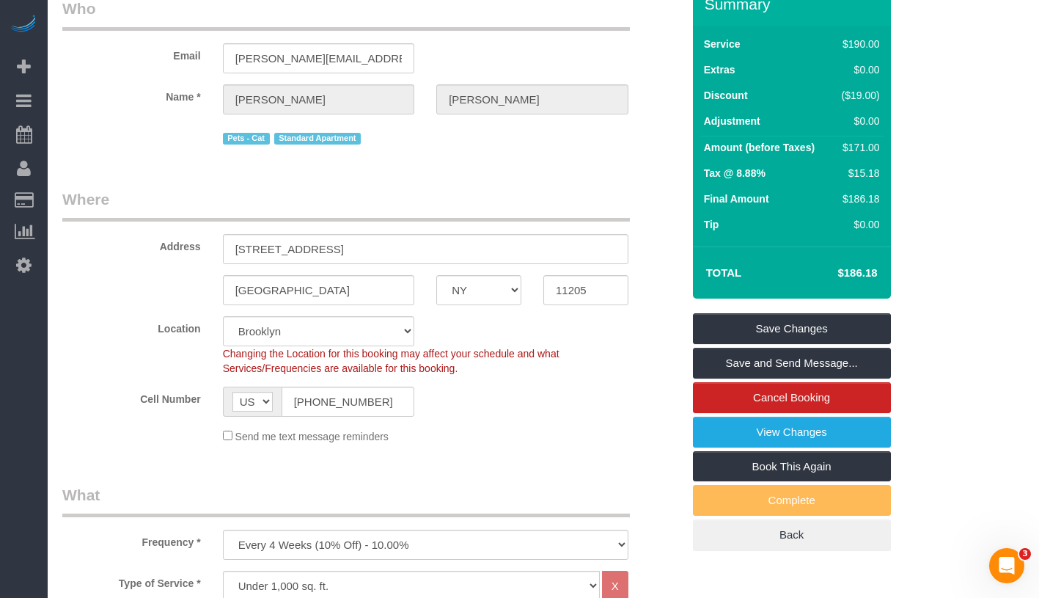
scroll to position [0, 0]
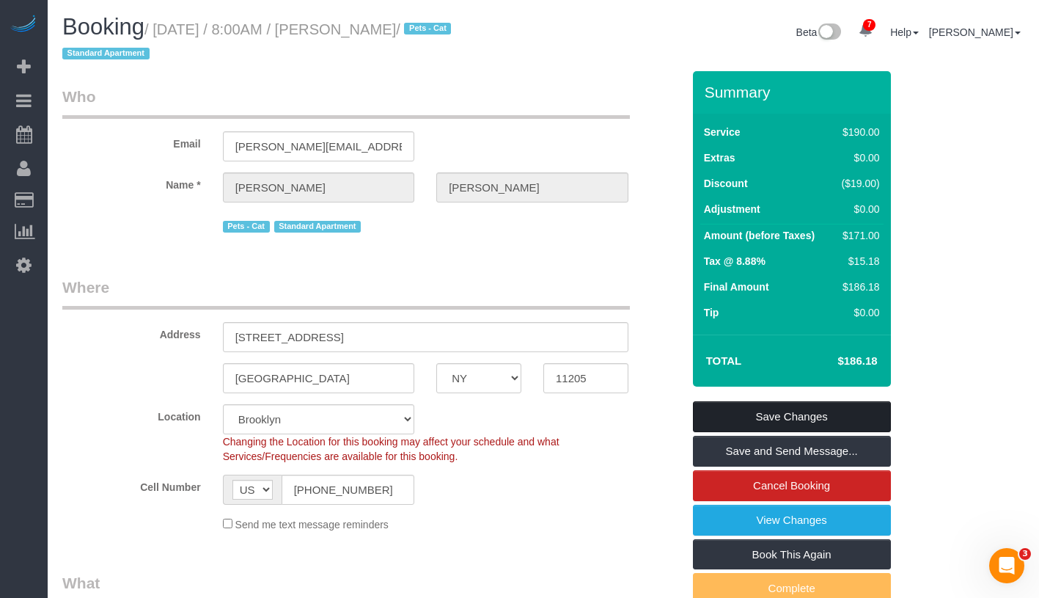
click at [829, 413] on link "Save Changes" at bounding box center [792, 416] width 198 height 31
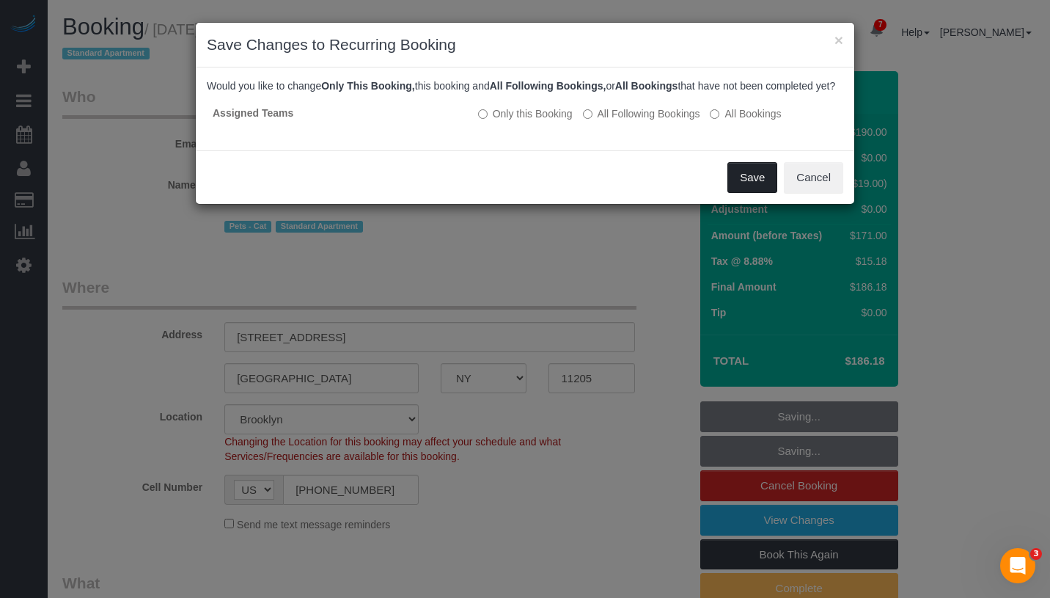
click at [765, 193] on button "Save" at bounding box center [752, 177] width 50 height 31
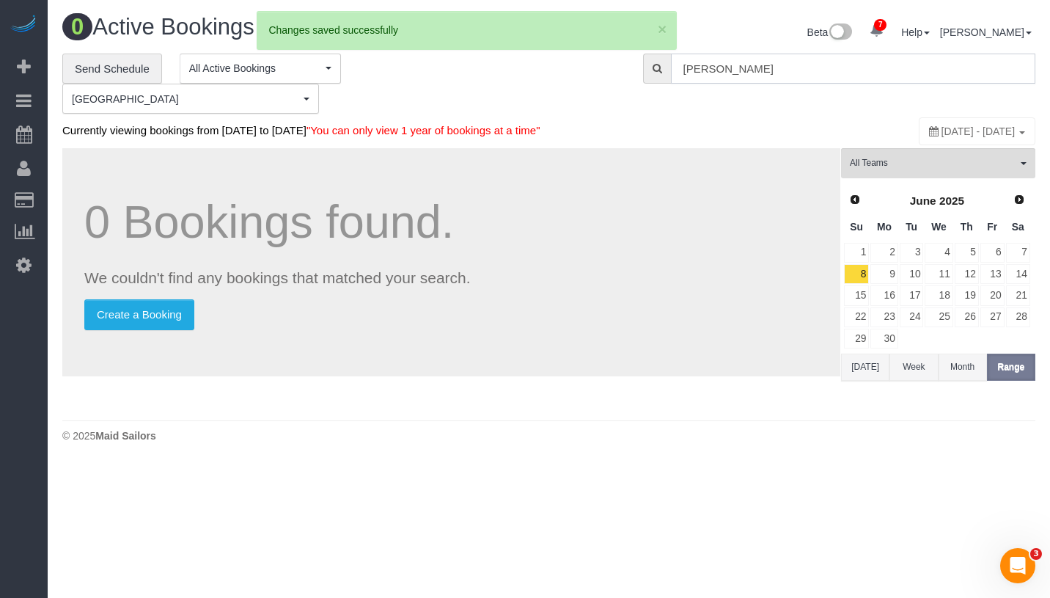
click at [803, 70] on input "[PERSON_NAME]" at bounding box center [853, 69] width 364 height 30
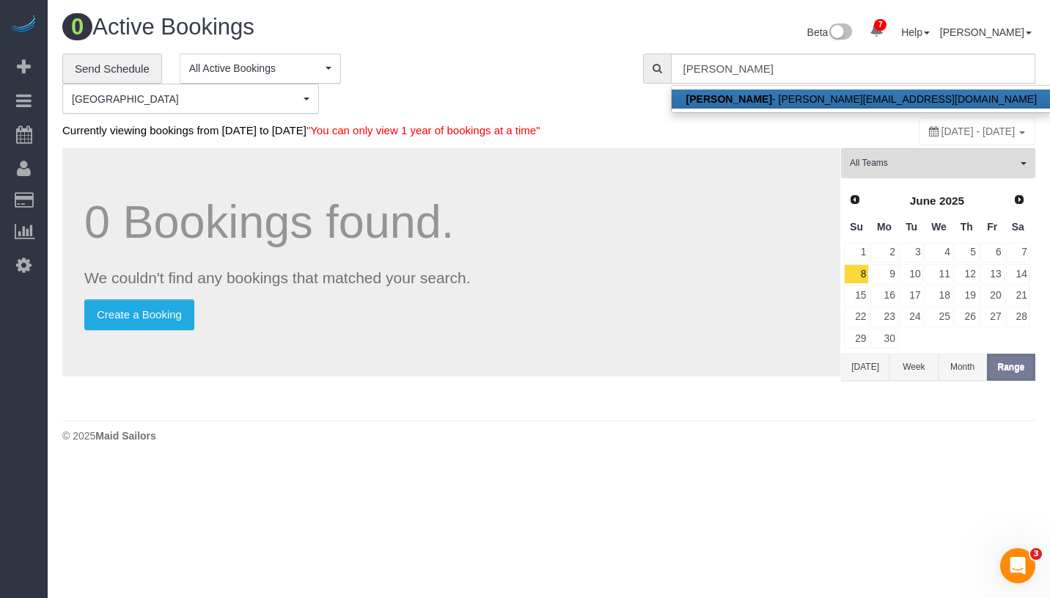
click at [735, 99] on strong "[PERSON_NAME]" at bounding box center [729, 99] width 86 height 12
type input "[PERSON_NAME][EMAIL_ADDRESS][DOMAIN_NAME]"
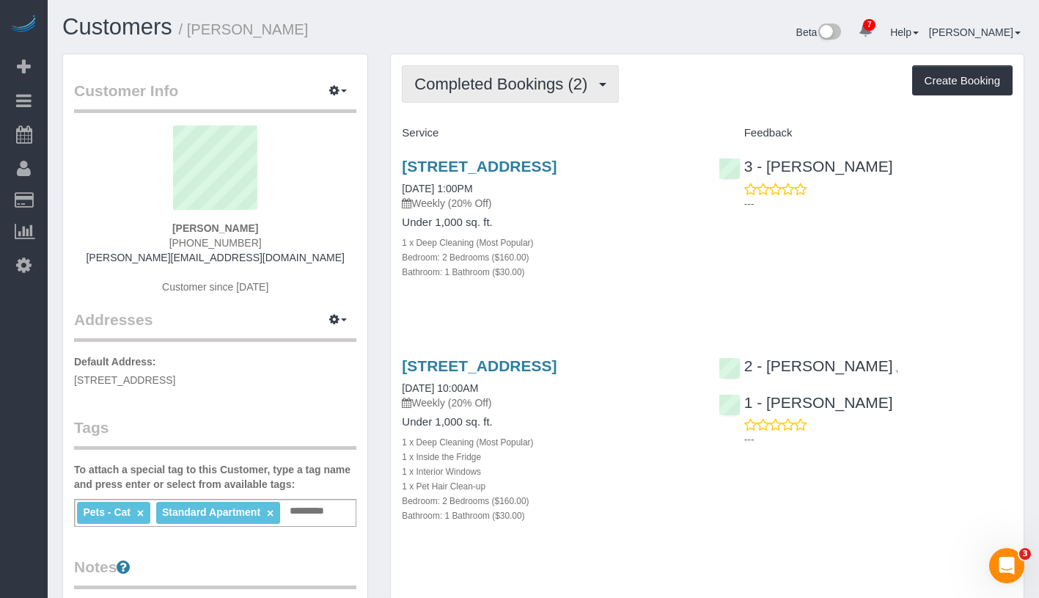
click at [483, 82] on span "Completed Bookings (2)" at bounding box center [504, 84] width 180 height 18
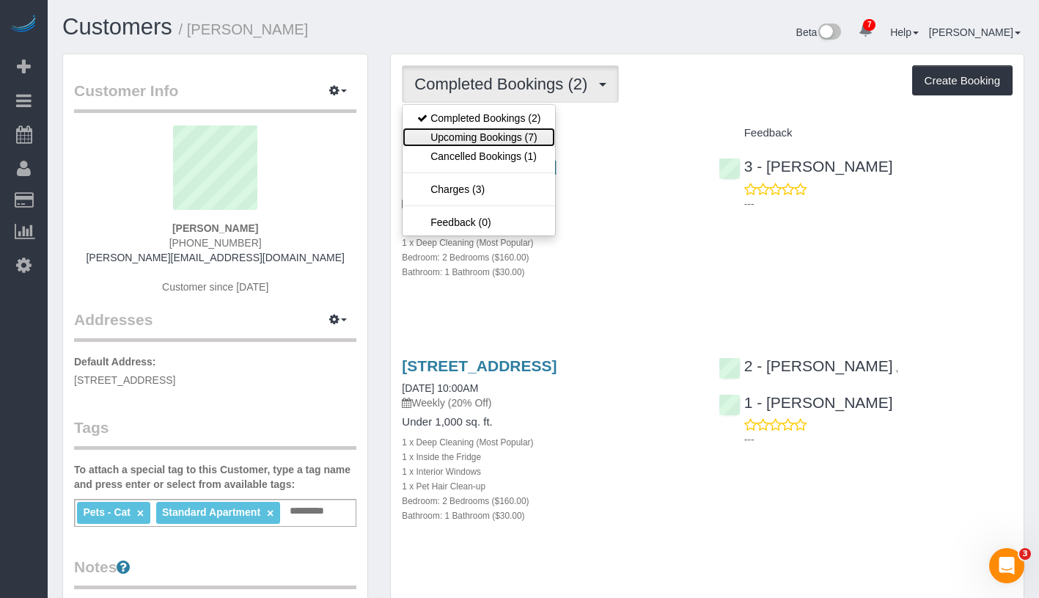
click at [506, 139] on link "Upcoming Bookings (7)" at bounding box center [479, 137] width 153 height 19
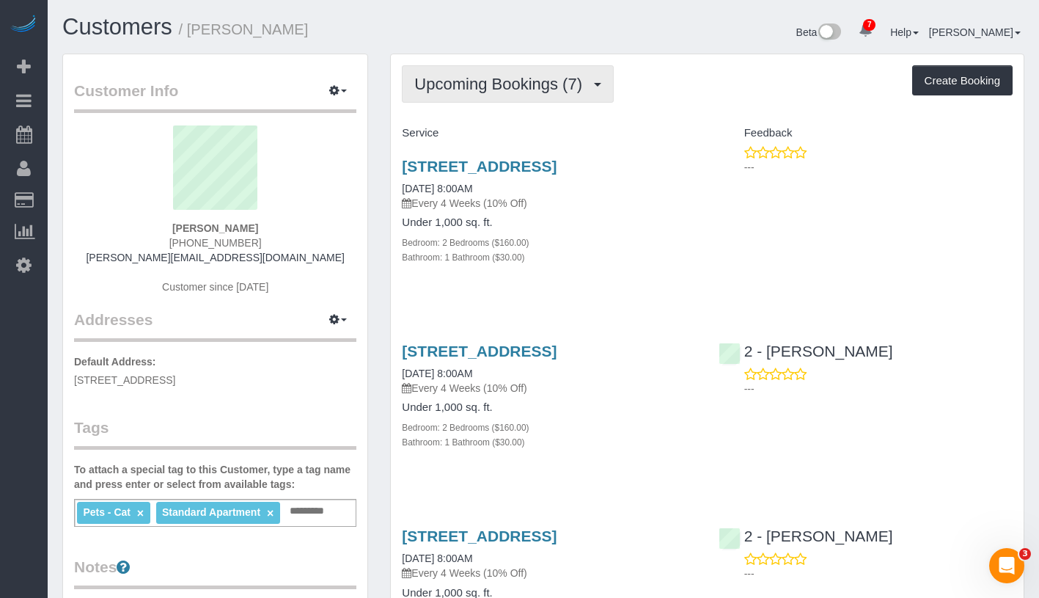
click at [541, 87] on span "Upcoming Bookings (7)" at bounding box center [501, 84] width 175 height 18
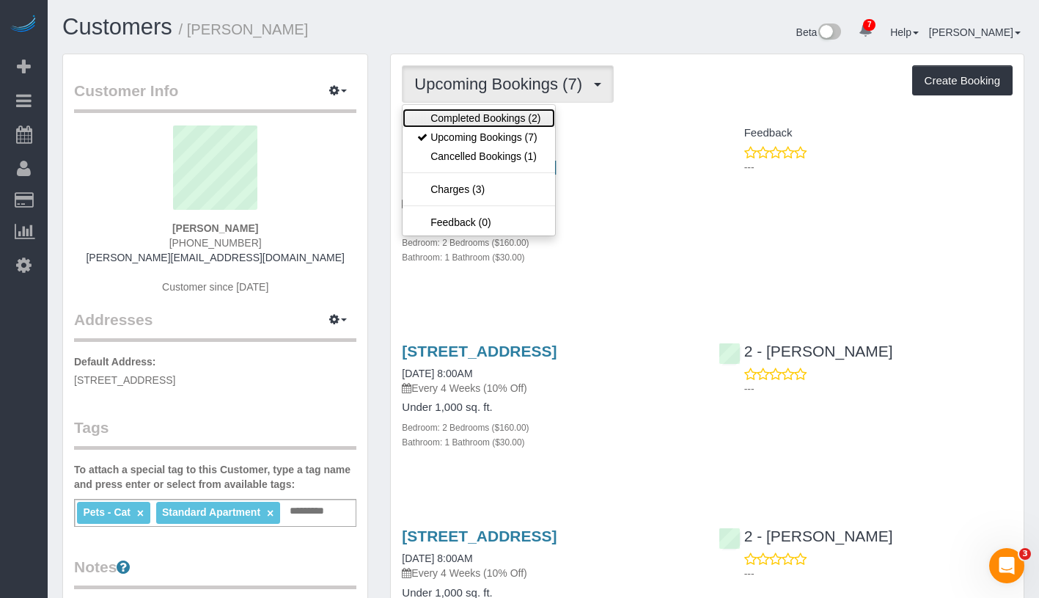
click at [527, 115] on link "Completed Bookings (2)" at bounding box center [479, 118] width 153 height 19
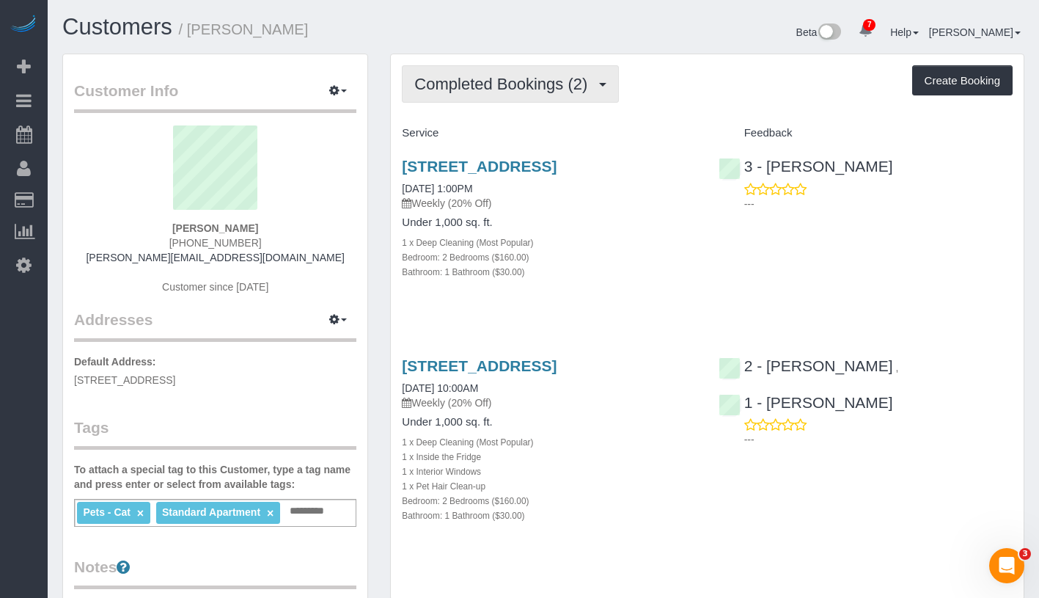
click at [559, 85] on span "Completed Bookings (2)" at bounding box center [504, 84] width 180 height 18
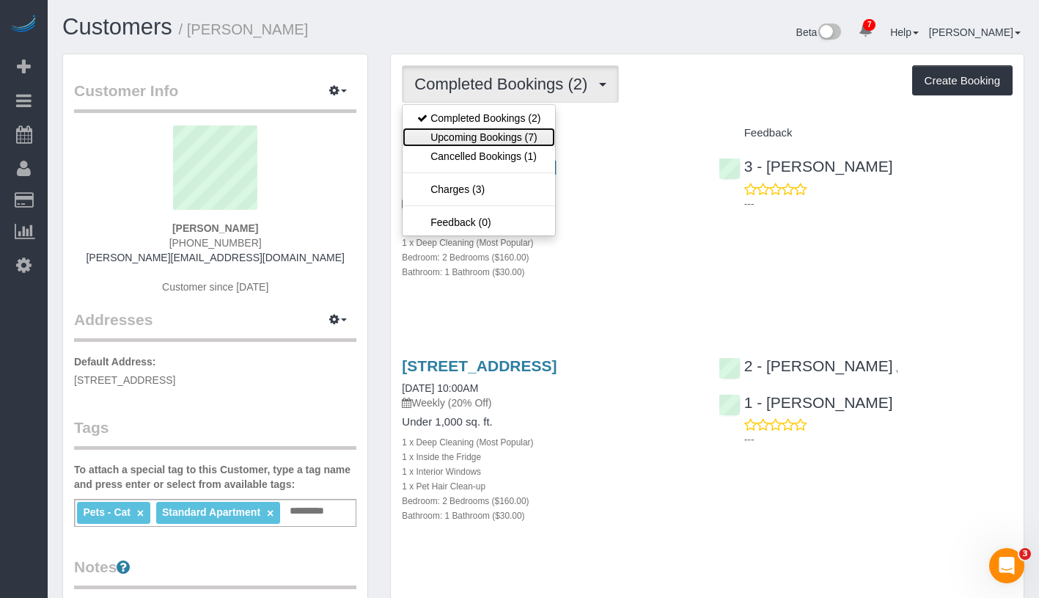
click at [525, 141] on link "Upcoming Bookings (7)" at bounding box center [479, 137] width 153 height 19
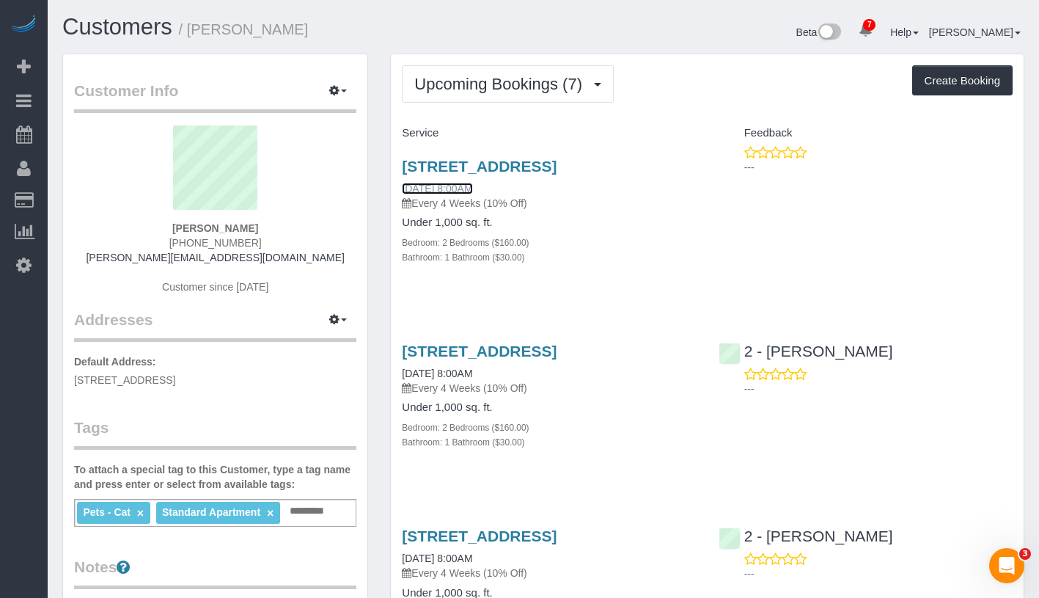
click at [472, 194] on link "[DATE] 8:00AM" at bounding box center [437, 189] width 70 height 12
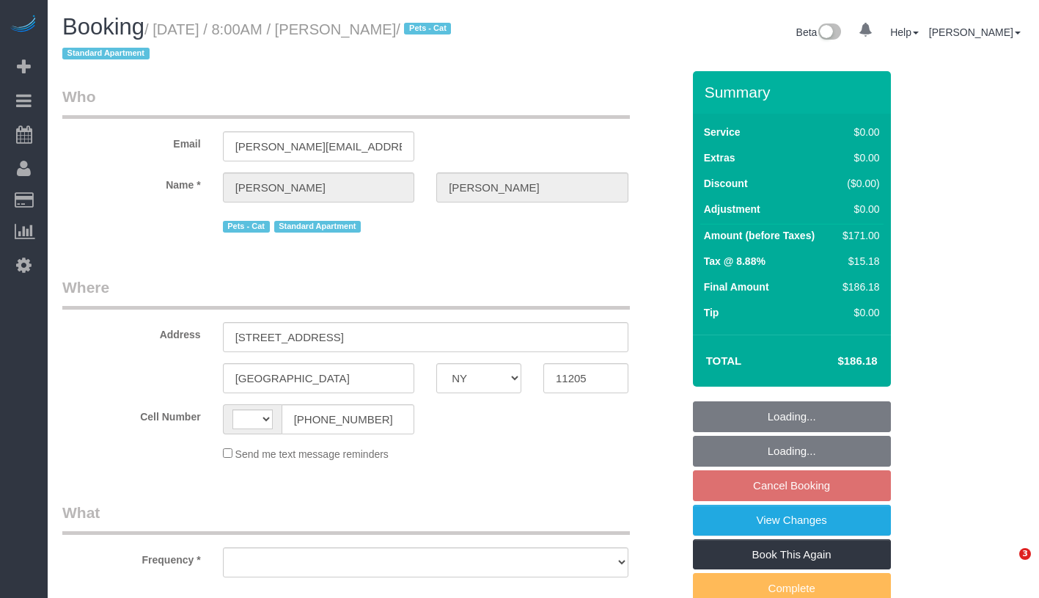
select select "NY"
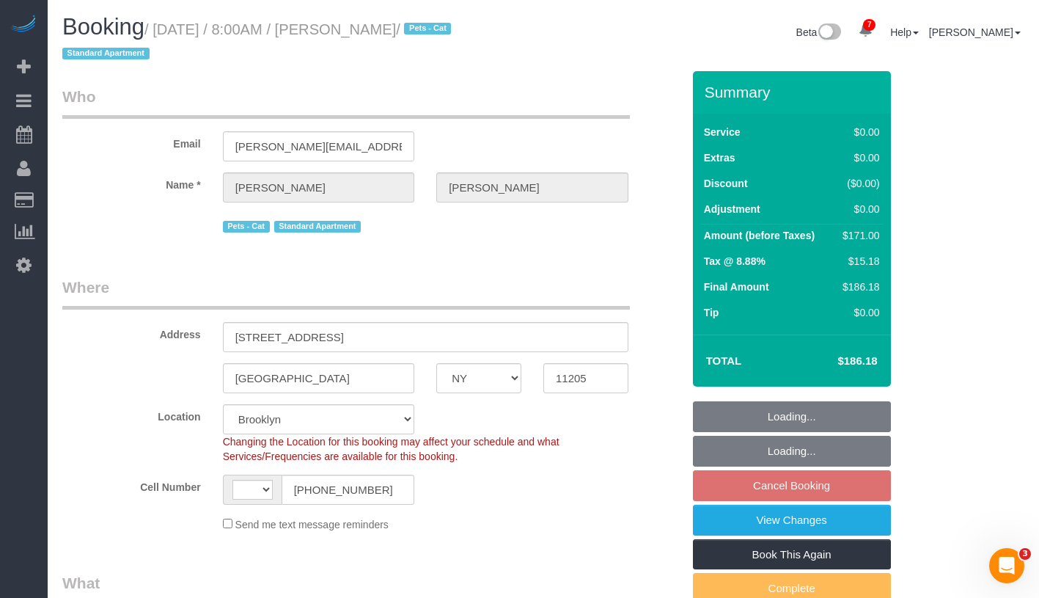
select select "object:543"
select select "string:[GEOGRAPHIC_DATA]"
select select "string:stripe-pm_1RLZ6z4VGloSiKo7JvZtBsVB"
select select "2"
select select "spot1"
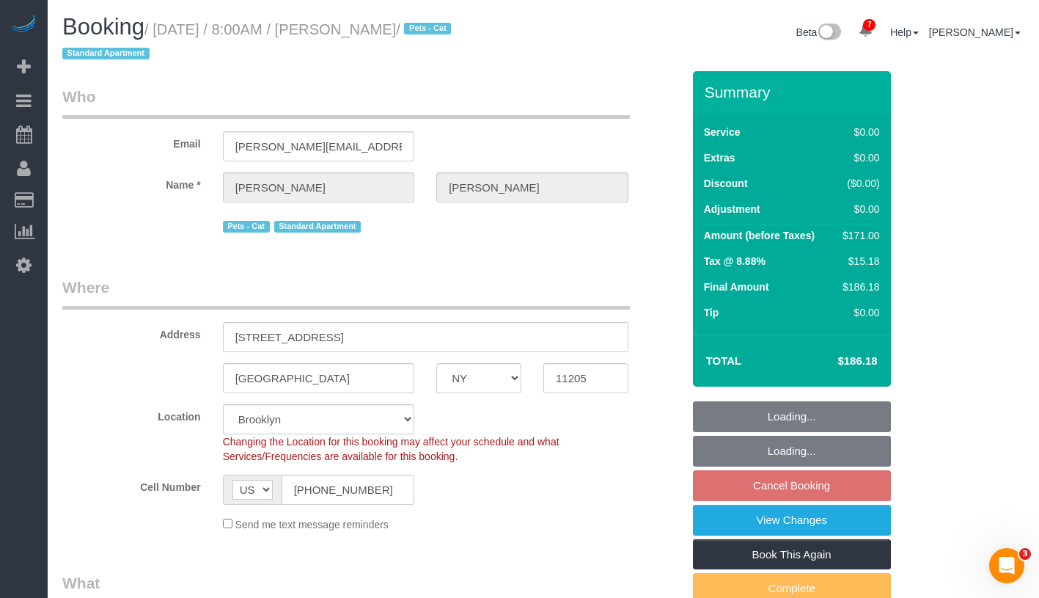
select select "number:89"
select select "number:90"
select select "number:14"
select select "number:5"
select select "2"
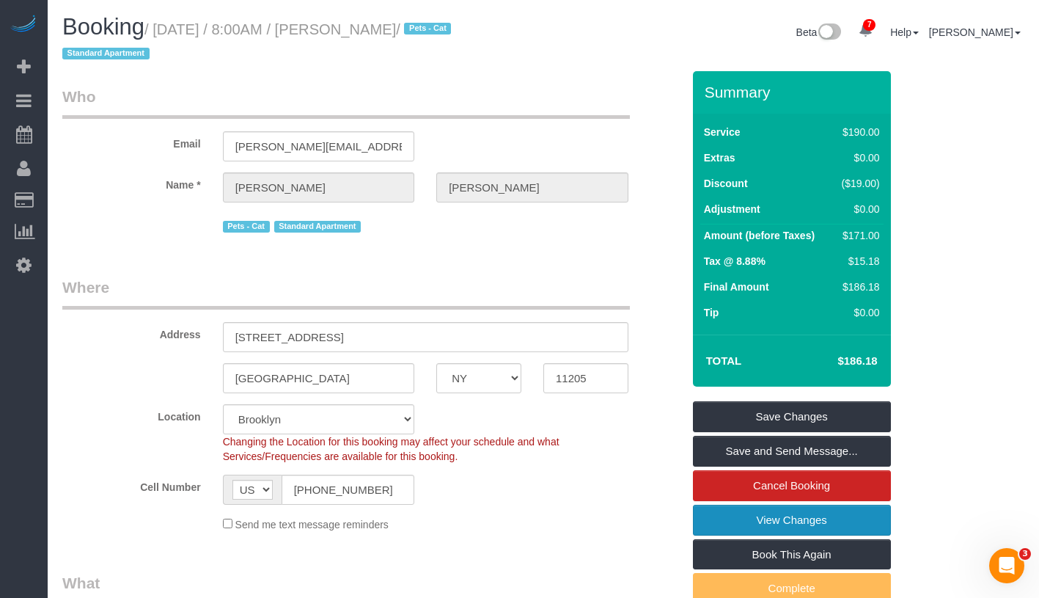
click at [859, 518] on link "View Changes" at bounding box center [792, 520] width 198 height 31
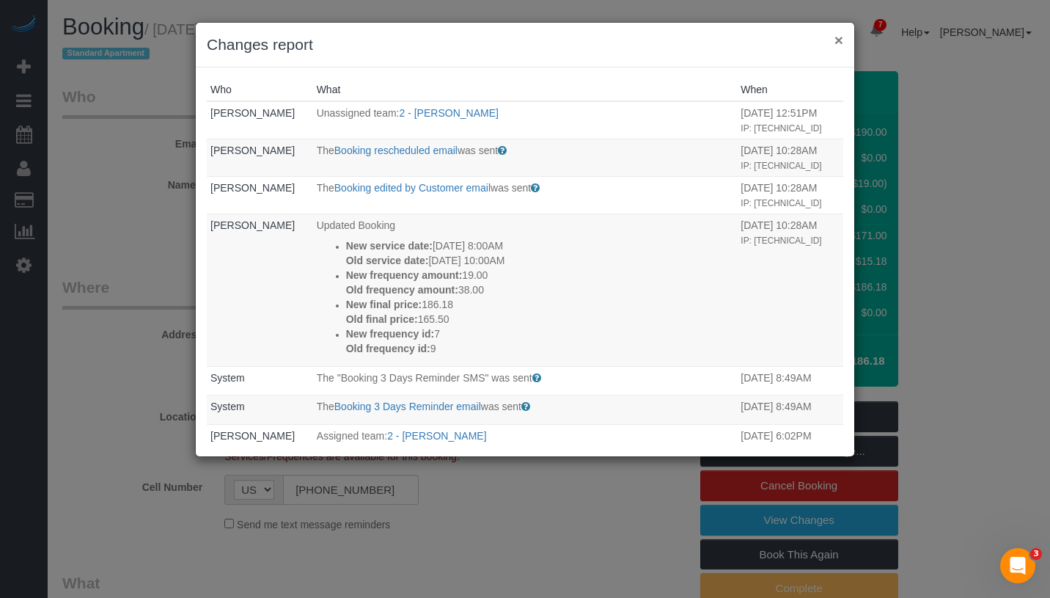
click at [840, 42] on button "×" at bounding box center [838, 39] width 9 height 15
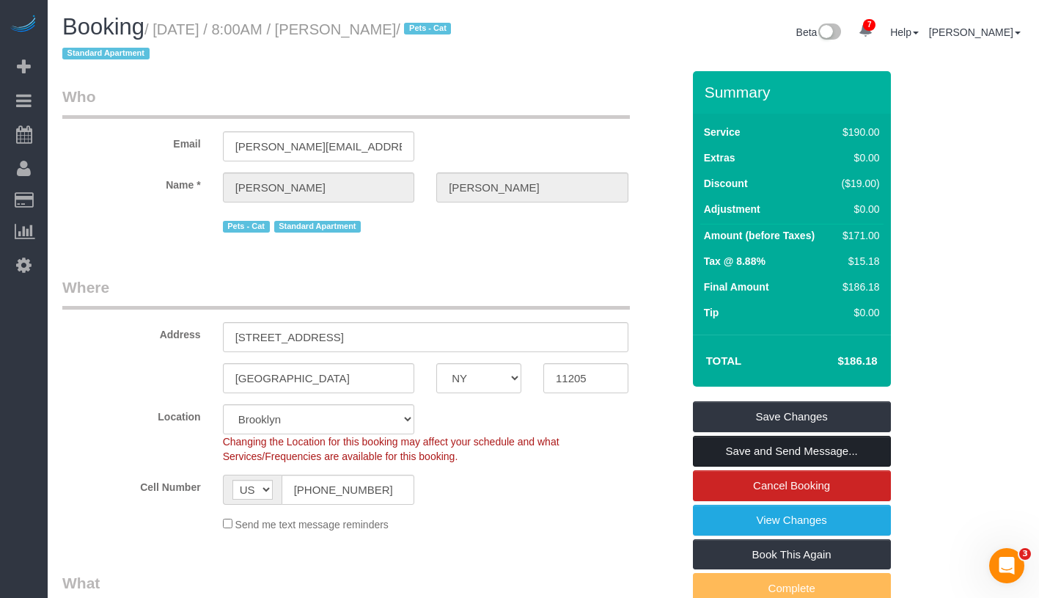
click at [853, 453] on link "Save and Send Message..." at bounding box center [792, 451] width 198 height 31
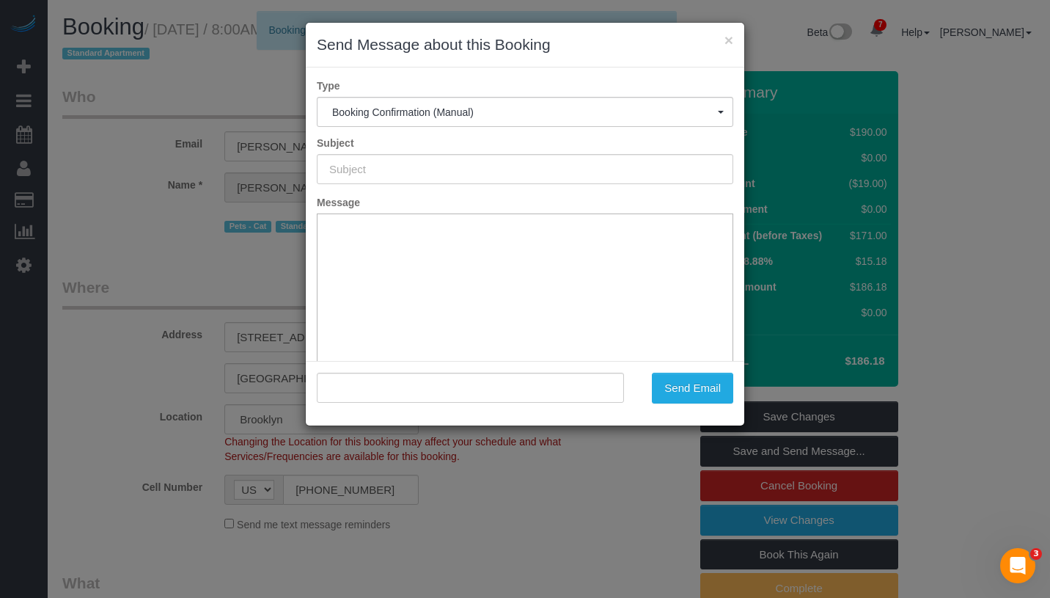
type input "Cleaning Confirmed for 09/06/2025 at 8:00am"
type input ""Alec Cohen" <alec_cohen@me.com>"
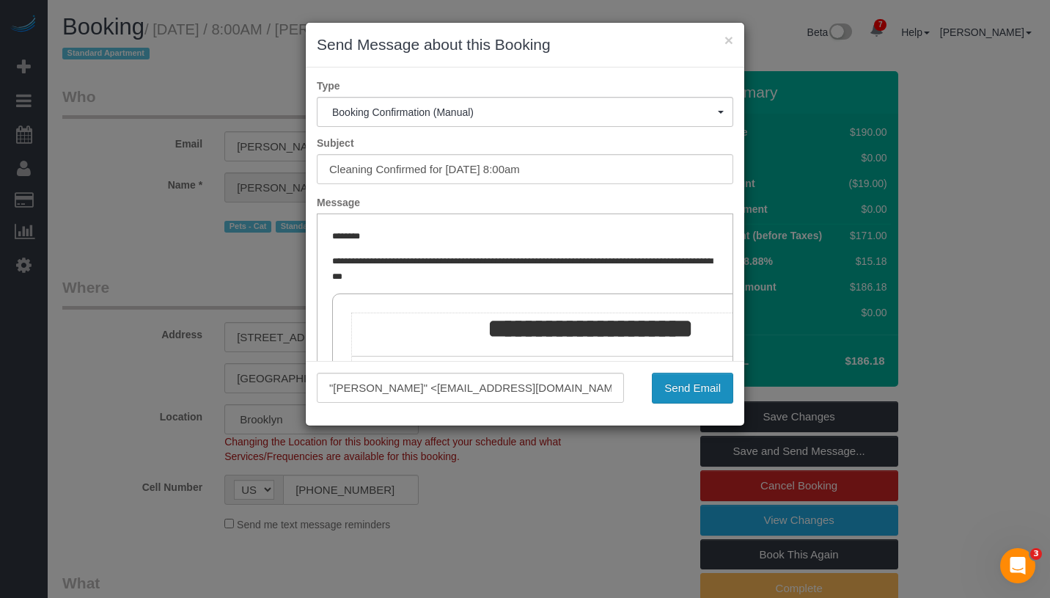
click at [702, 397] on button "Send Email" at bounding box center [692, 388] width 81 height 31
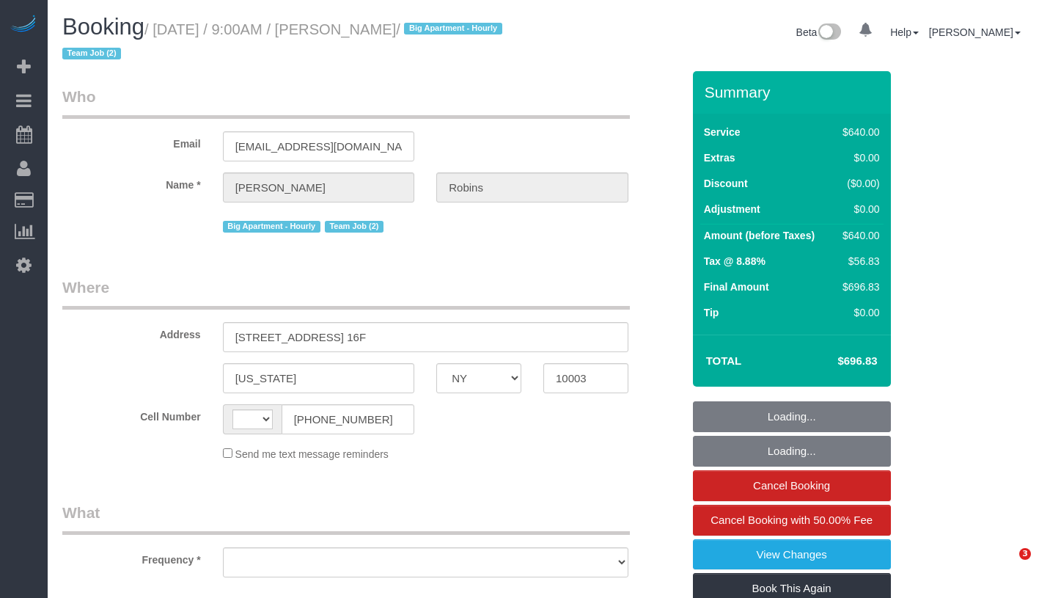
select select "NY"
select select "object:448"
select select "2"
select select "240"
select select "number:57"
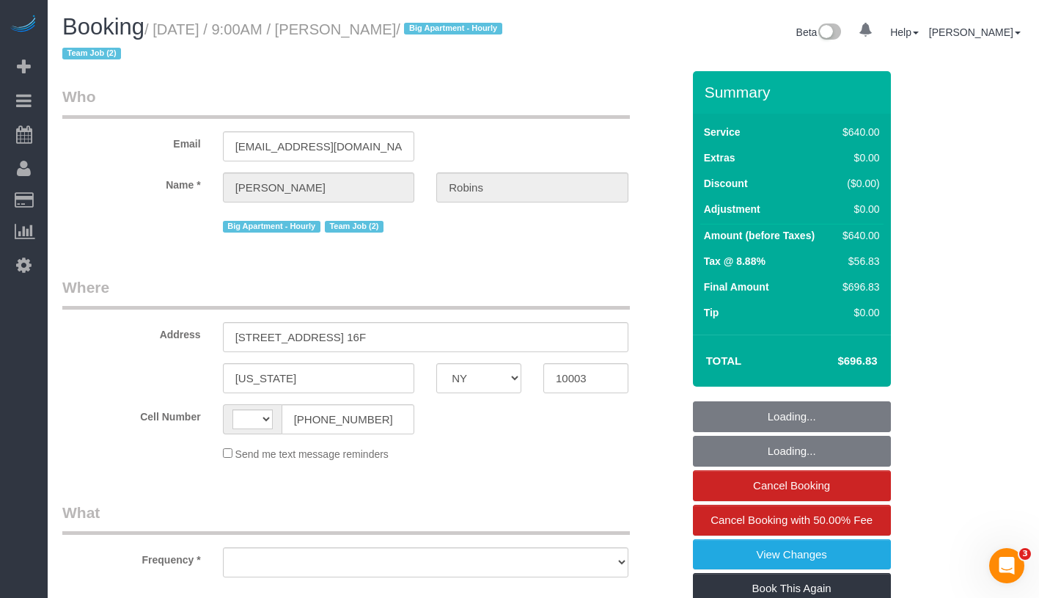
select select "number:72"
select select "number:15"
select select "number:6"
select select "string:[GEOGRAPHIC_DATA]"
select select "string:stripe-pm_1Roqj44VGloSiKo75hOd044o"
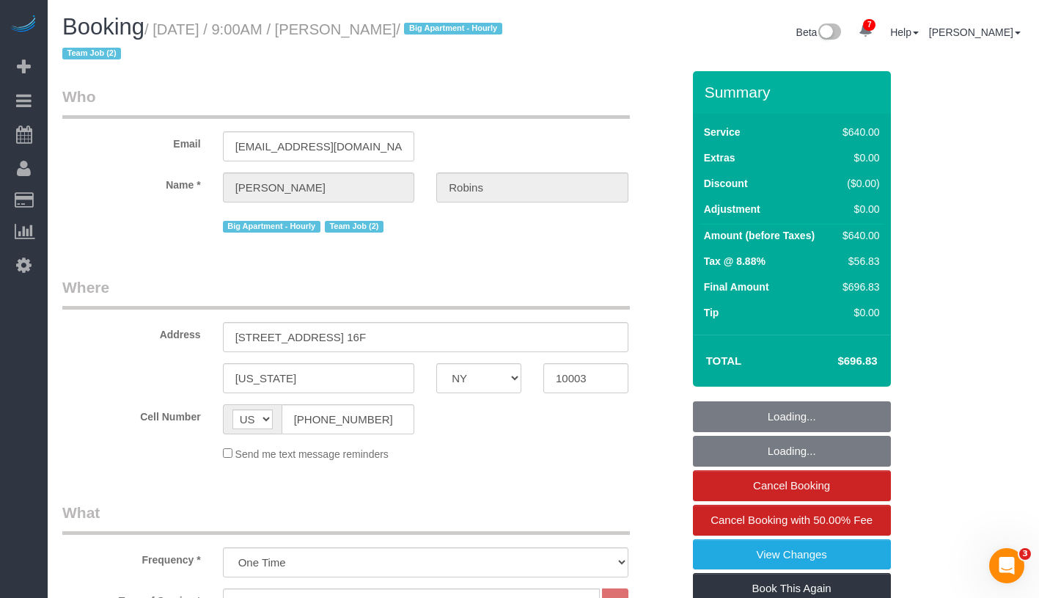
select select "spot1"
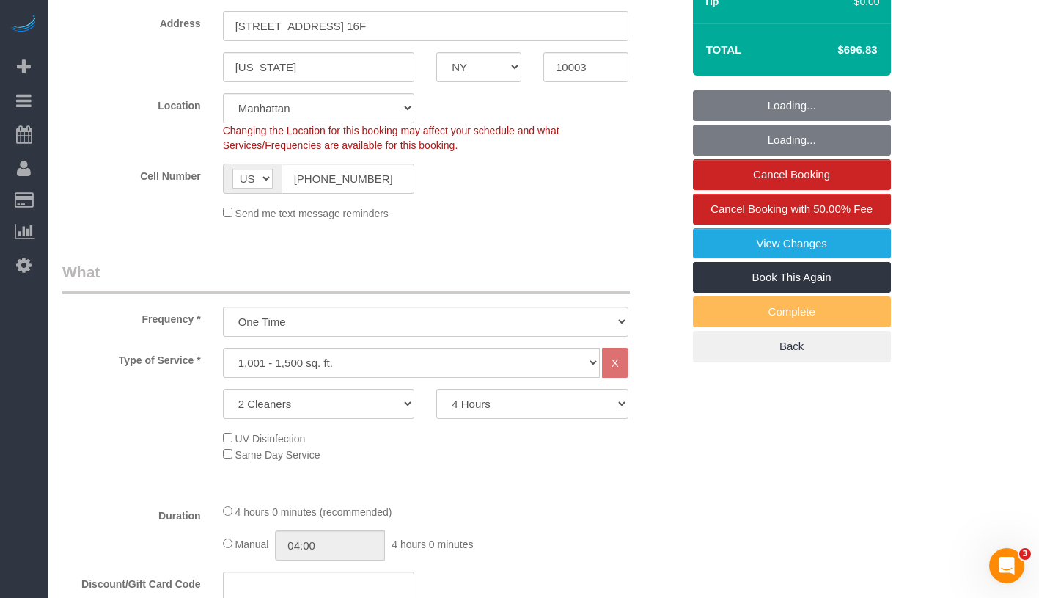
select select "object:1357"
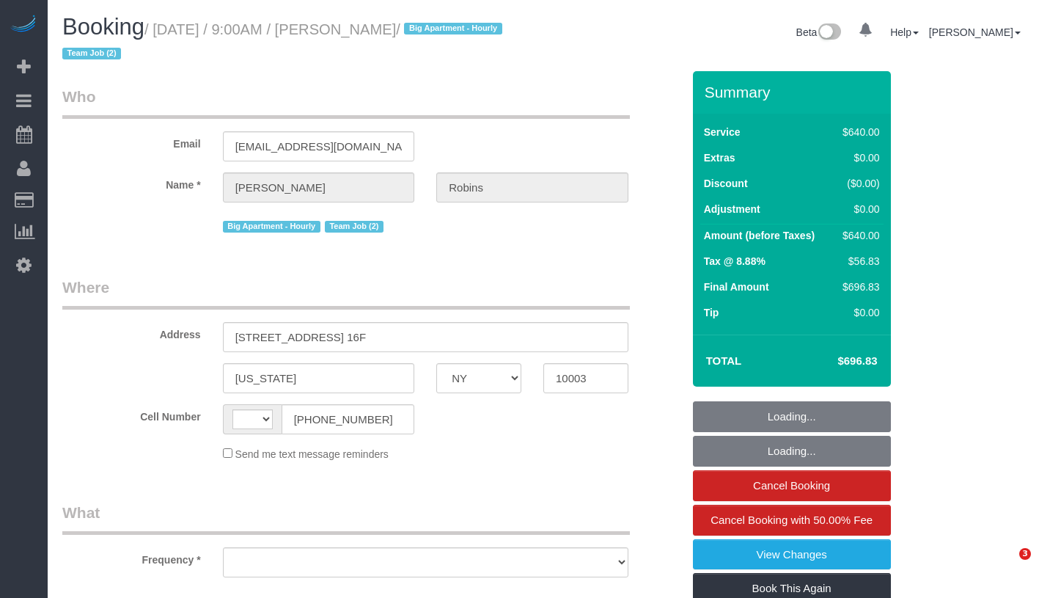
select select "NY"
select select "number:57"
select select "number:72"
select select "number:15"
select select "number:6"
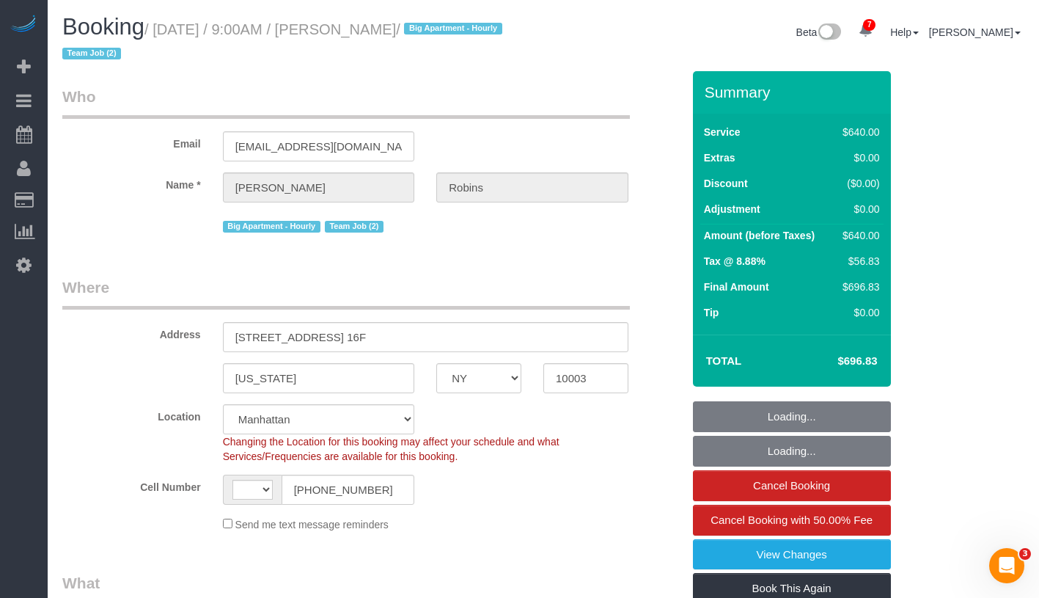
select select "string:[GEOGRAPHIC_DATA]"
select select "object:842"
select select "string:stripe-pm_1Roqj44VGloSiKo75hOd044o"
select select "2"
select select "240"
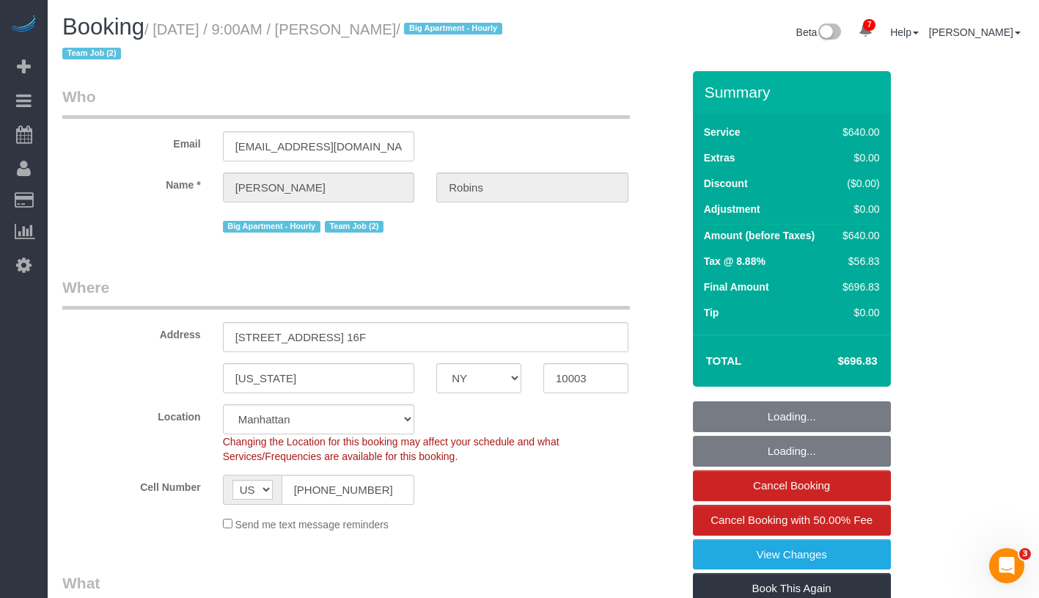
select select "spot1"
select select "object:1357"
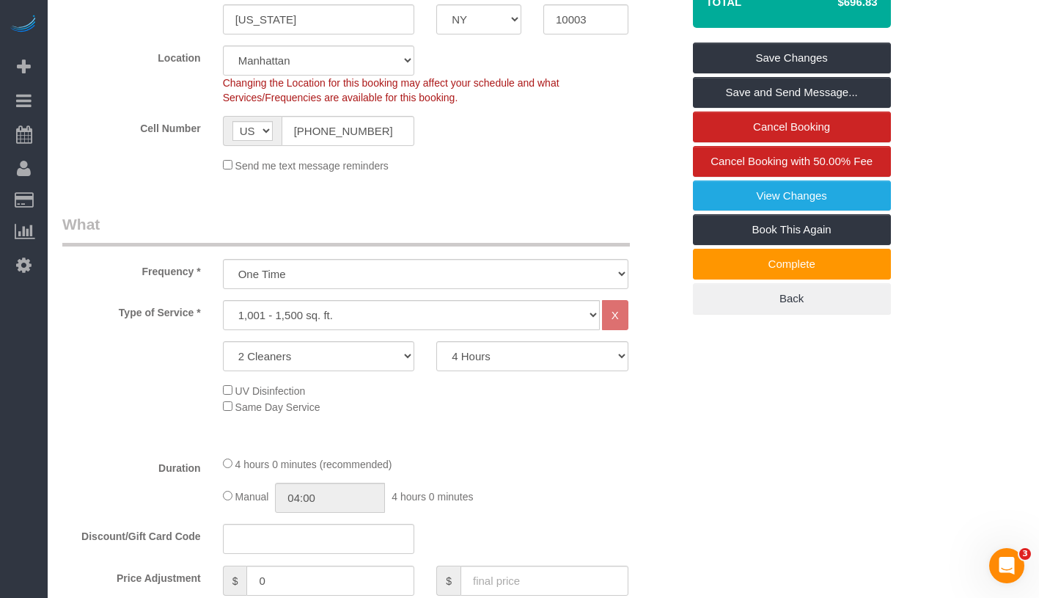
scroll to position [442, 0]
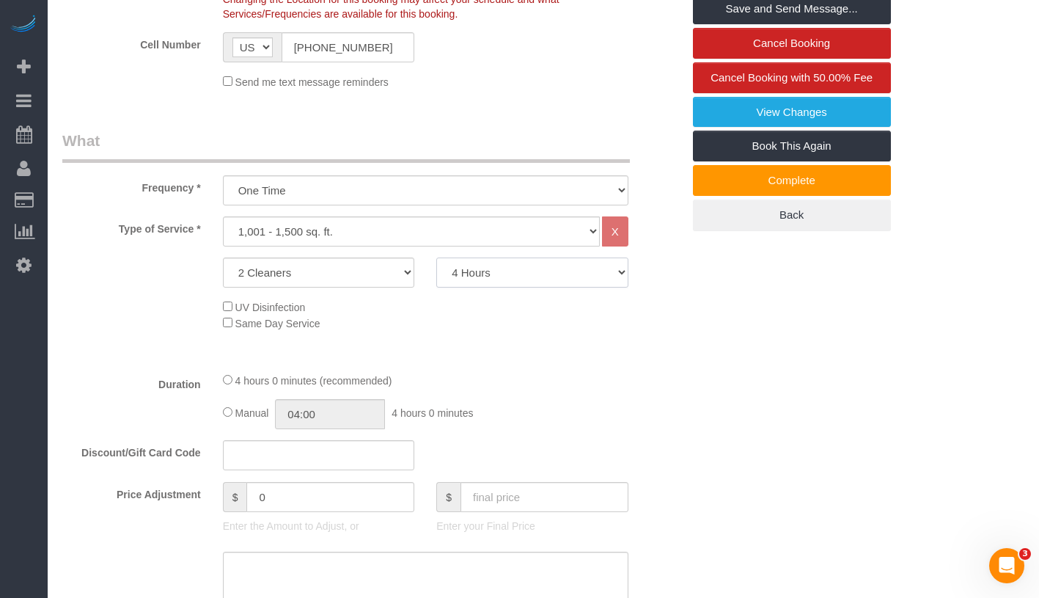
click at [557, 272] on select "2 Hours 2.5 Hours 3 Hours 3.5 Hours 4 Hours 4.5 Hours 5 Hours 5.5 Hours 6 Hours…" at bounding box center [532, 272] width 192 height 30
select select "270"
select select "spot39"
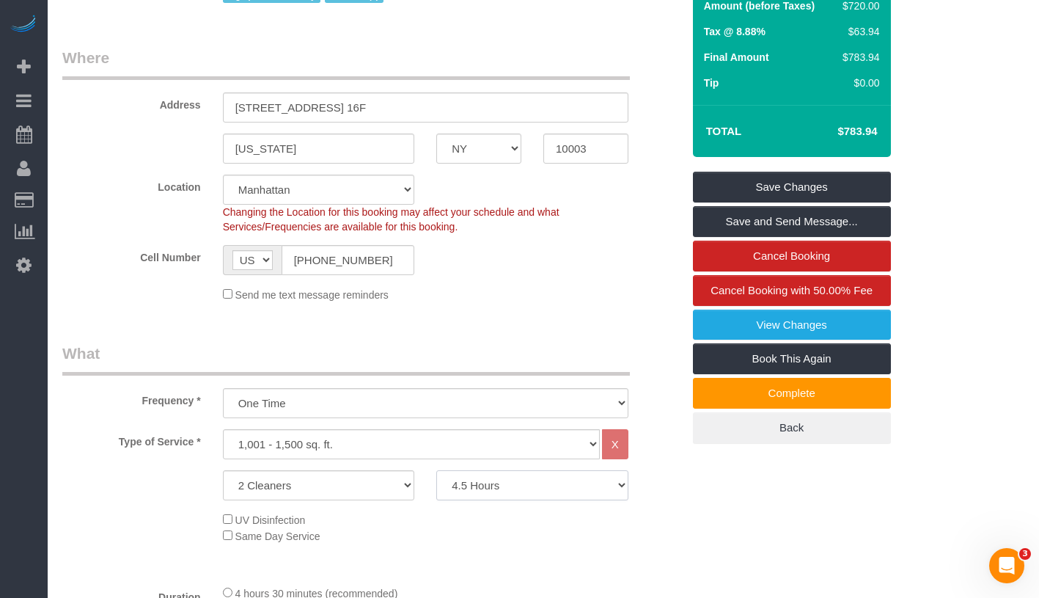
scroll to position [172, 0]
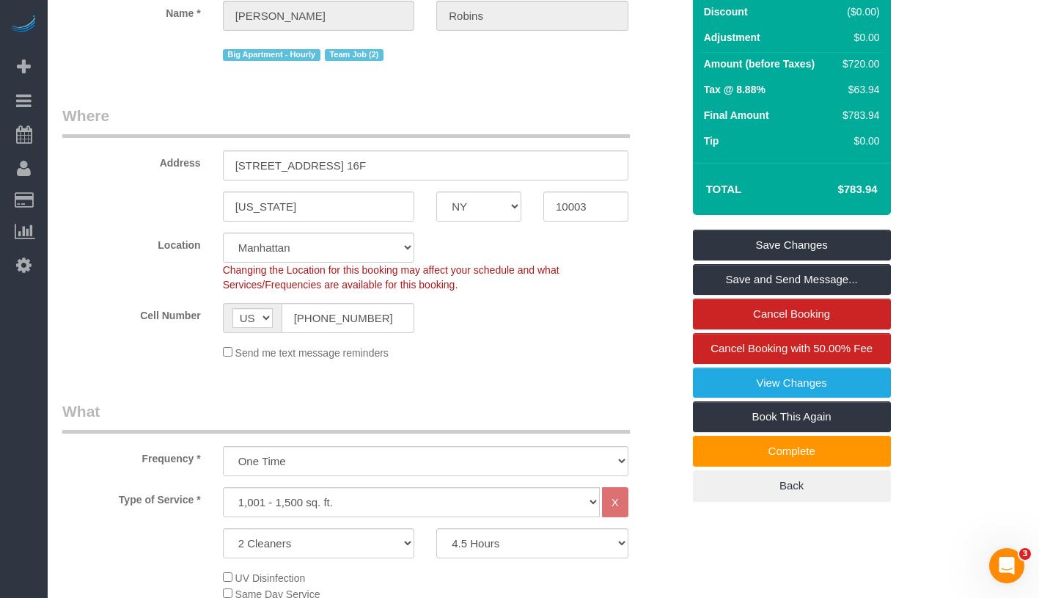
drag, startPoint x: 829, startPoint y: 191, endPoint x: 881, endPoint y: 191, distance: 52.8
click at [881, 191] on td "$783.94" at bounding box center [835, 189] width 95 height 37
copy h4 "$783.94"
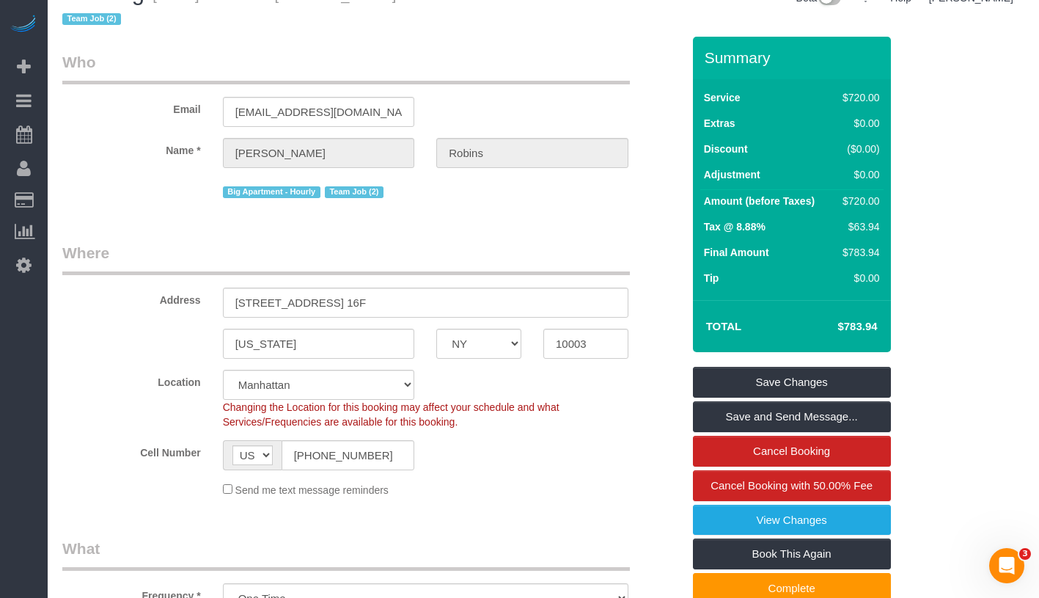
scroll to position [0, 0]
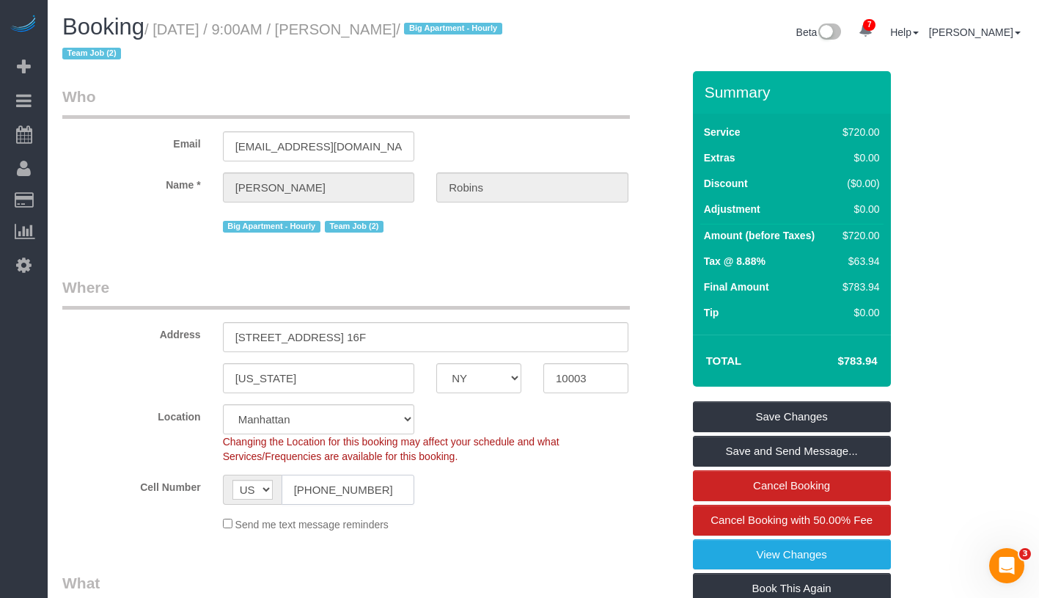
click at [363, 488] on input "[PHONE_NUMBER]" at bounding box center [348, 489] width 133 height 30
click at [363, 488] on input "(561) 306-4545" at bounding box center [348, 489] width 133 height 30
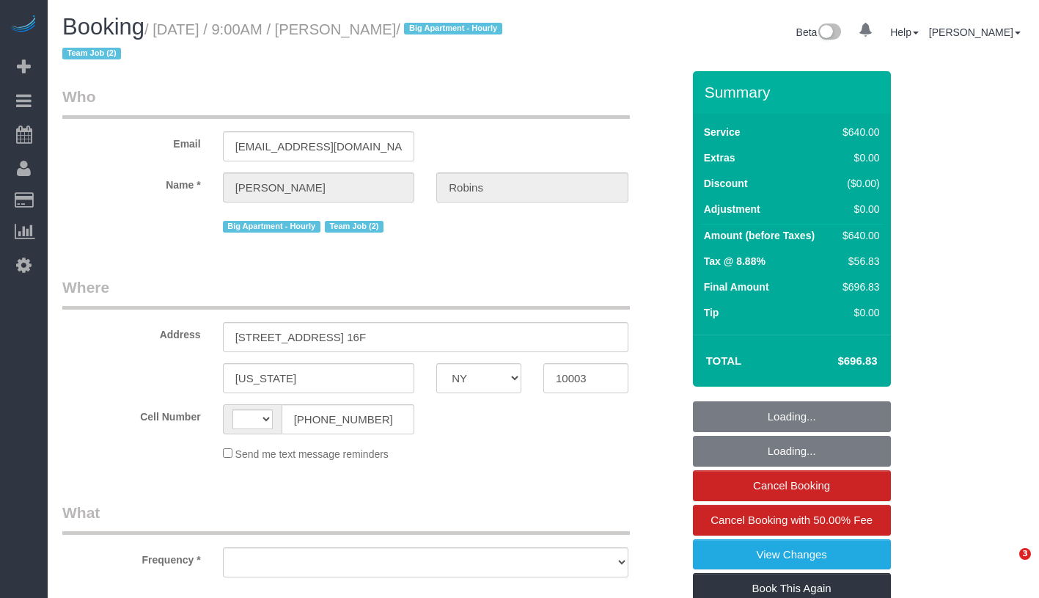
select select "NY"
select select "string:[GEOGRAPHIC_DATA]"
select select "number:57"
select select "number:72"
select select "number:15"
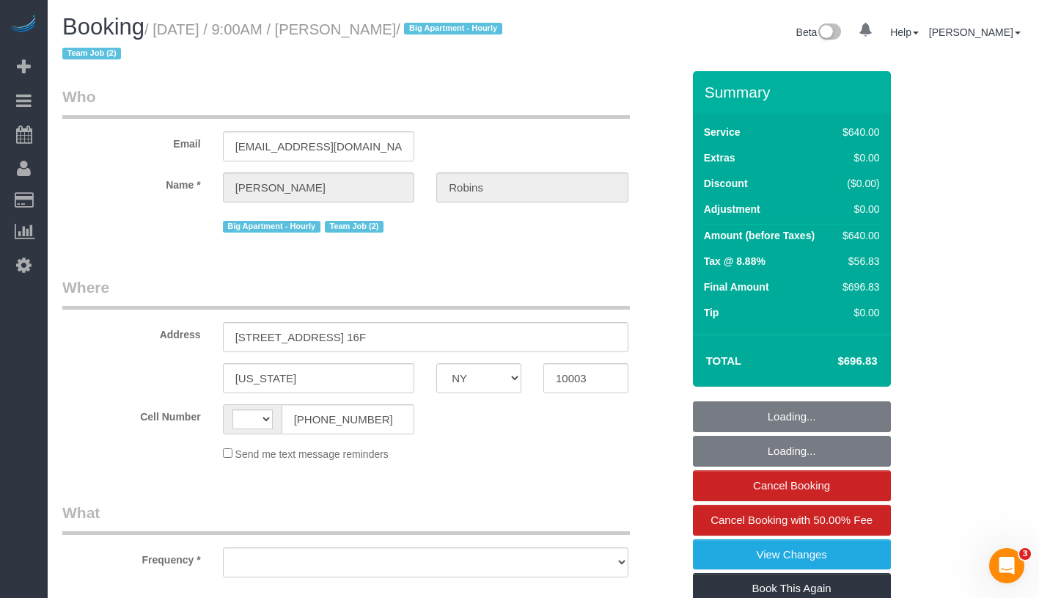
select select "number:6"
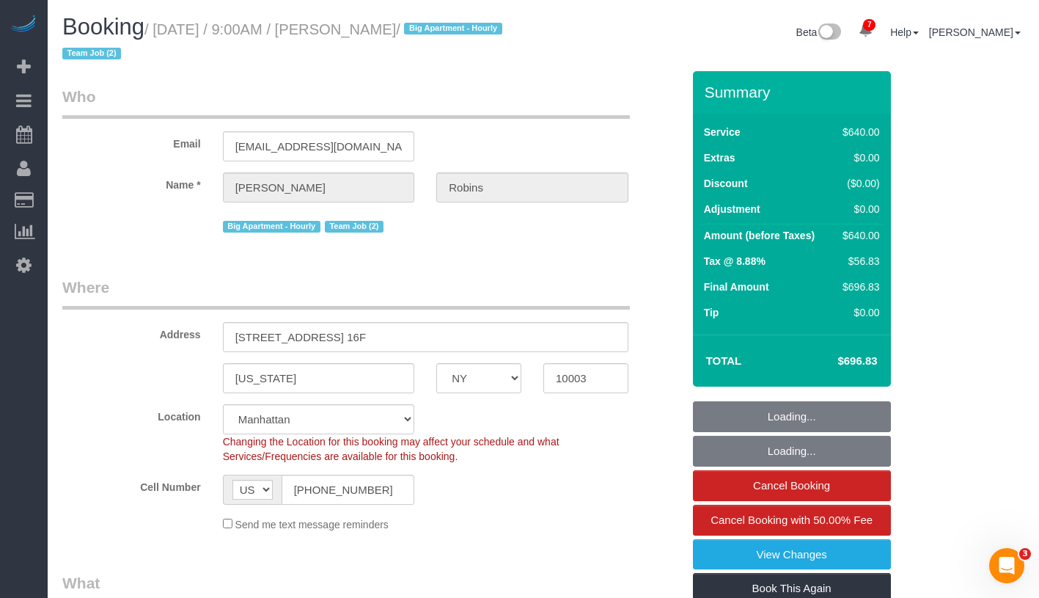
select select "string:stripe-pm_1Roqj44VGloSiKo75hOd044o"
select select "object:842"
select select "spot1"
select select "object:1357"
select select "2"
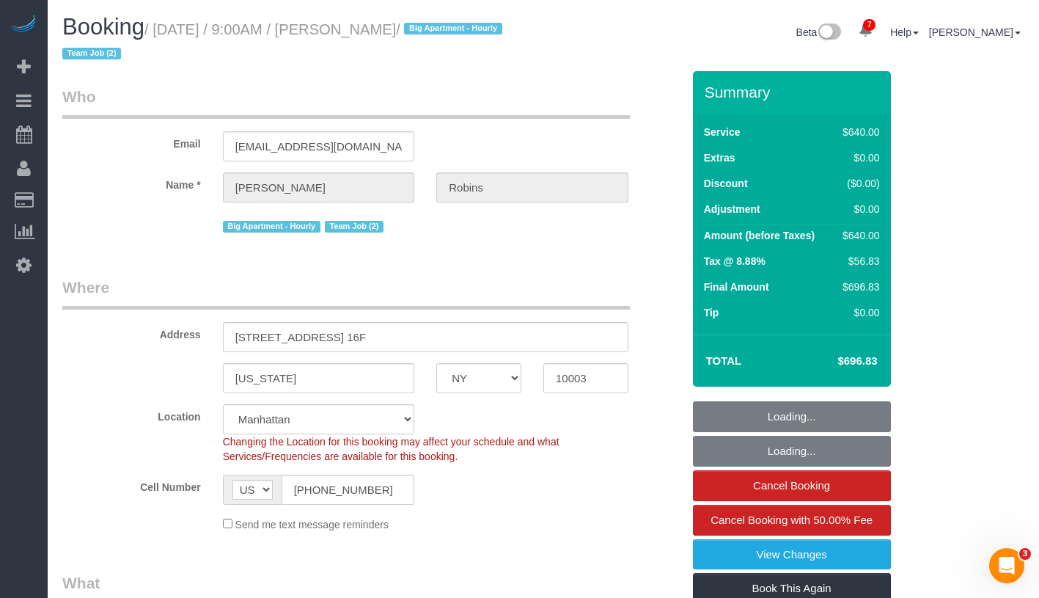
select select "240"
select select "NY"
select select "2"
select select "240"
select select "string:stripe-pm_1Roqj44VGloSiKo75hOd044o"
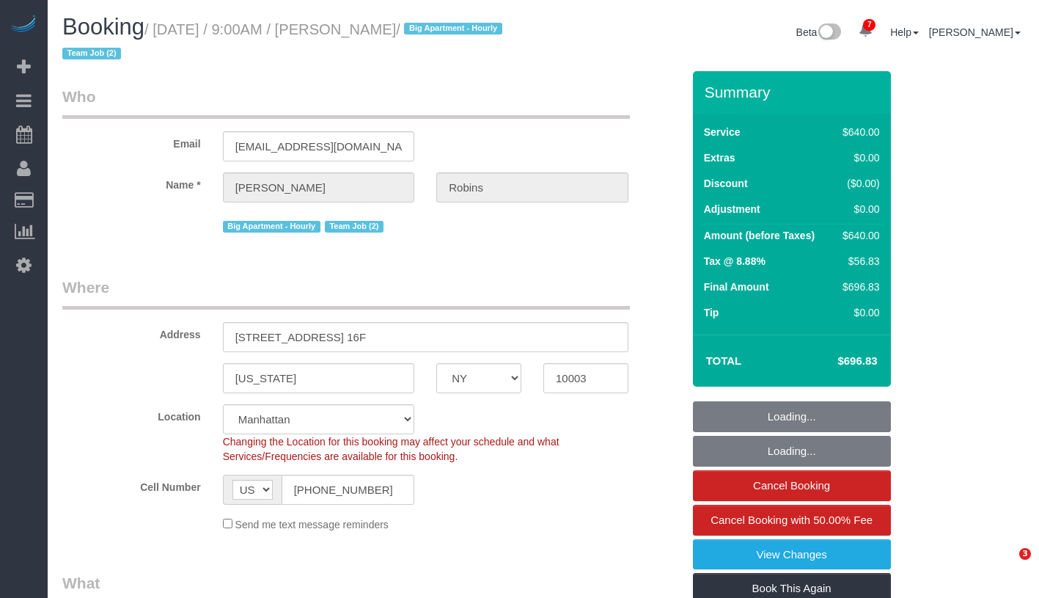
select select "number:57"
select select "number:72"
select select "number:15"
select select "number:6"
select select "spot1"
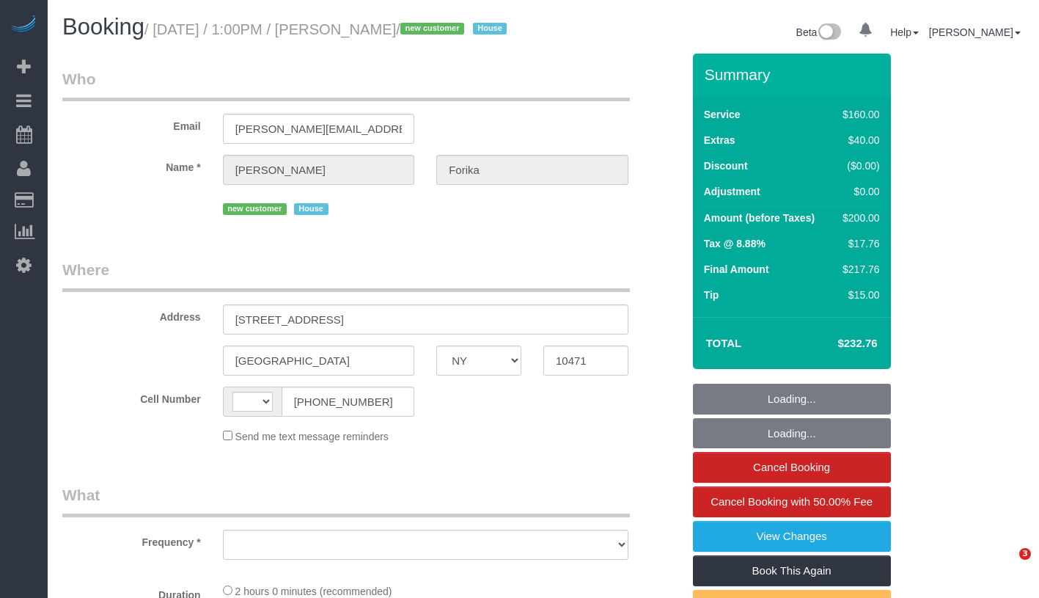
select select "NY"
select select "number:59"
select select "number:72"
select select "number:15"
select select "number:5"
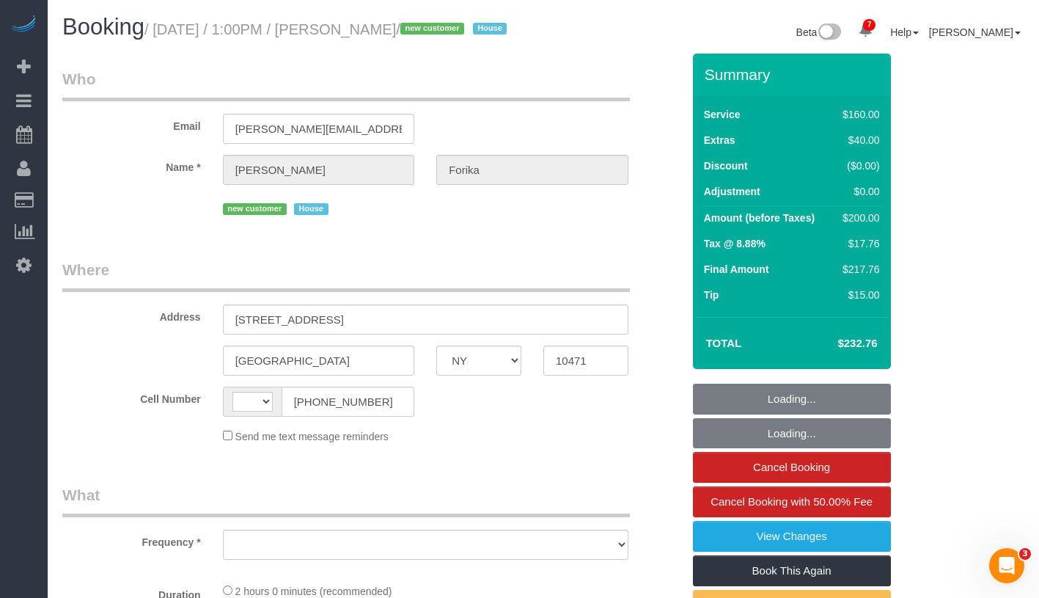
select select "string:[GEOGRAPHIC_DATA]"
select select "object:836"
select select "string:stripe-pm_1RvWji4VGloSiKo7kX9Qp7Cw"
select select "spot1"
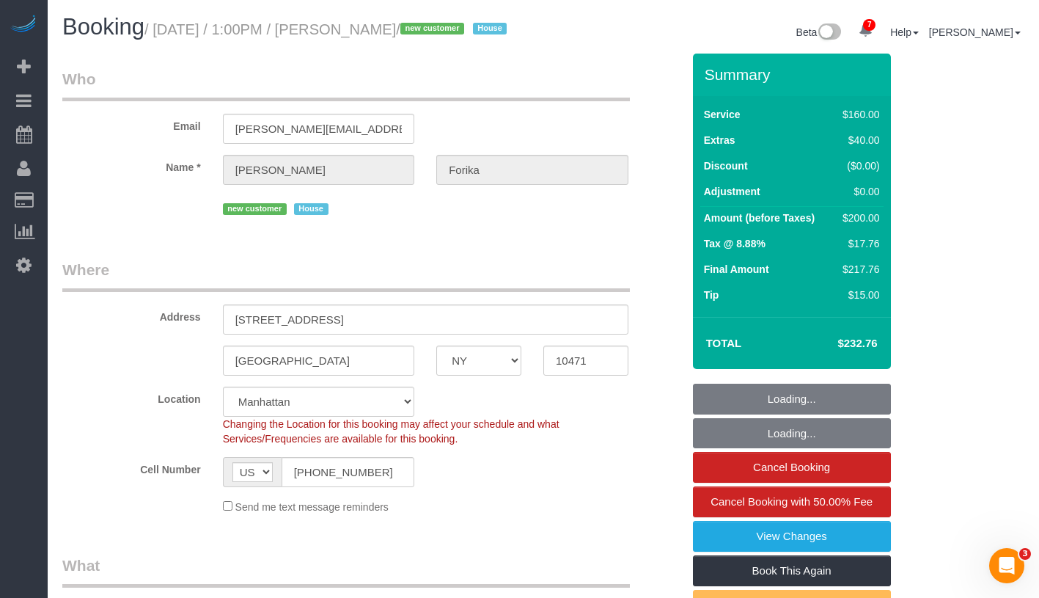
select select "object:1351"
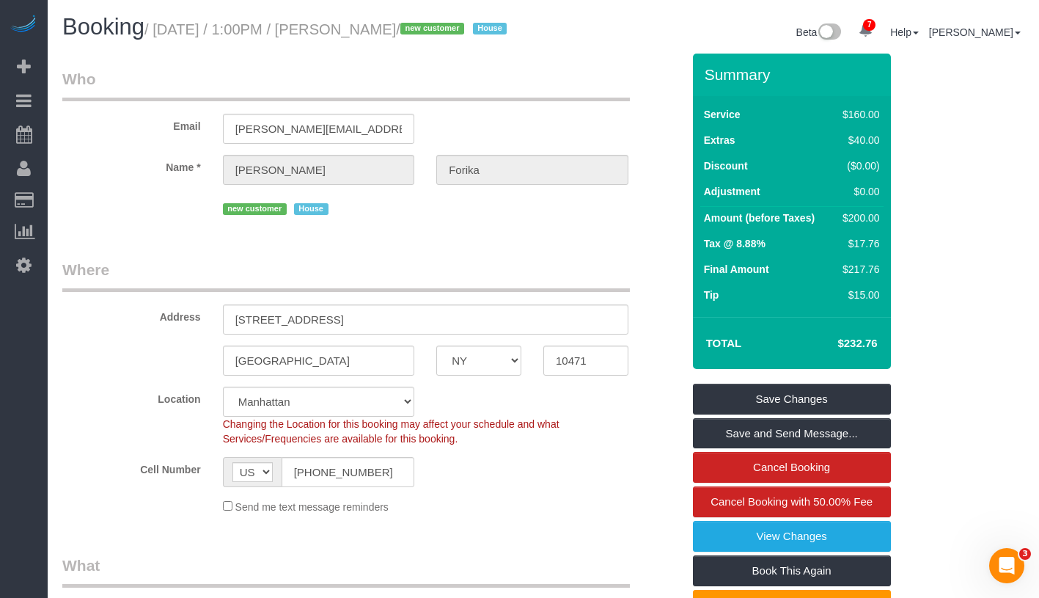
drag, startPoint x: 161, startPoint y: 33, endPoint x: 443, endPoint y: 34, distance: 282.3
click at [443, 34] on small "/ [DATE] / 1:00PM / [PERSON_NAME] / new customer House" at bounding box center [327, 29] width 367 height 16
copy small "[DATE] / 1:00PM / [PERSON_NAME]"
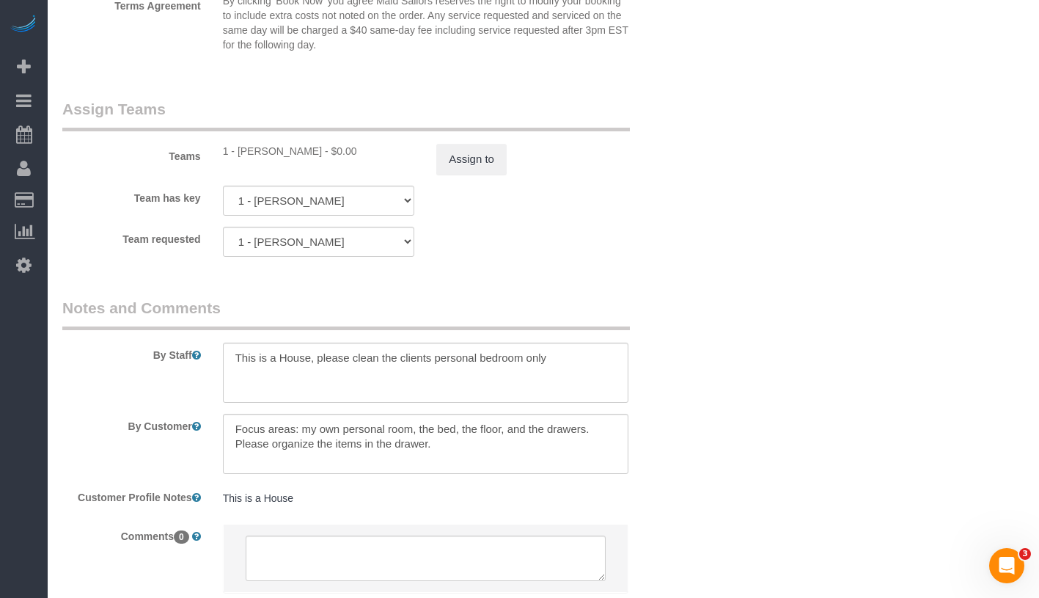
scroll to position [1687, 0]
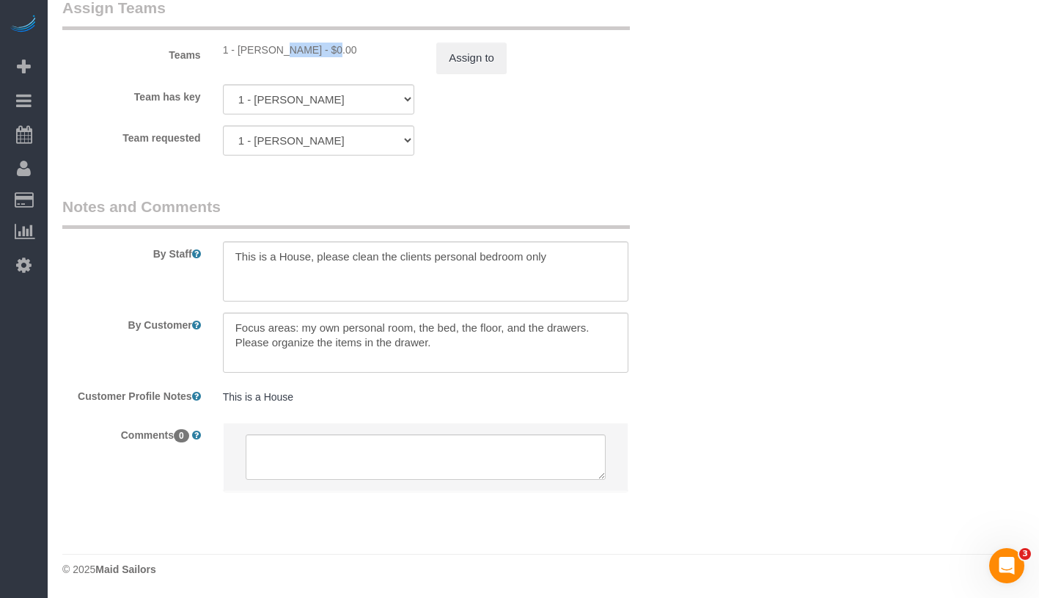
drag, startPoint x: 238, startPoint y: 54, endPoint x: 281, endPoint y: 50, distance: 42.7
click at [281, 50] on div "1 - [PERSON_NAME] - $0.00" at bounding box center [319, 50] width 192 height 15
copy div "[PERSON_NAME]"
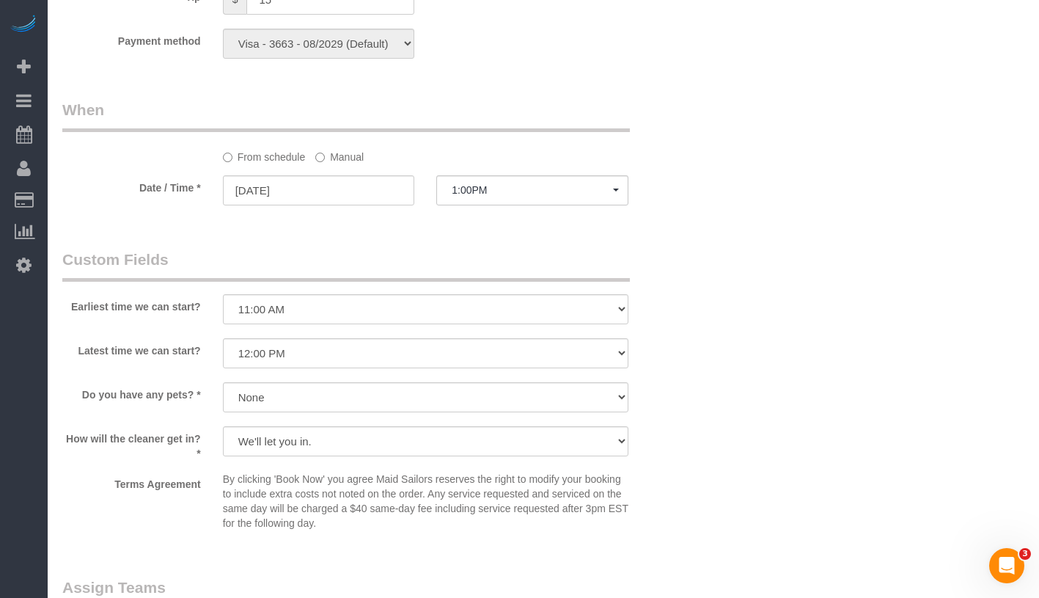
scroll to position [762, 0]
